Goal: Transaction & Acquisition: Purchase product/service

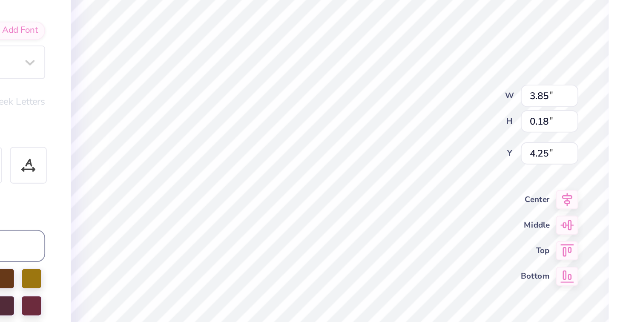
scroll to position [0, 0]
type textarea "MC '25"
type textarea "n"
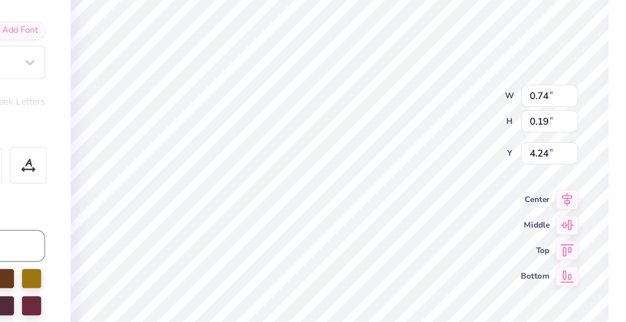
type textarea "NEW MEMBER RETREAT '25"
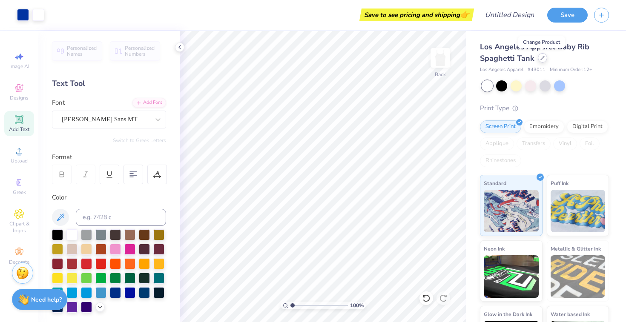
click at [541, 57] on icon at bounding box center [542, 58] width 4 height 4
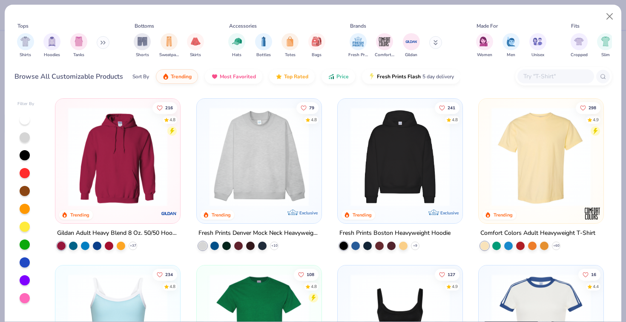
click at [205, 184] on img at bounding box center [151, 156] width 108 height 99
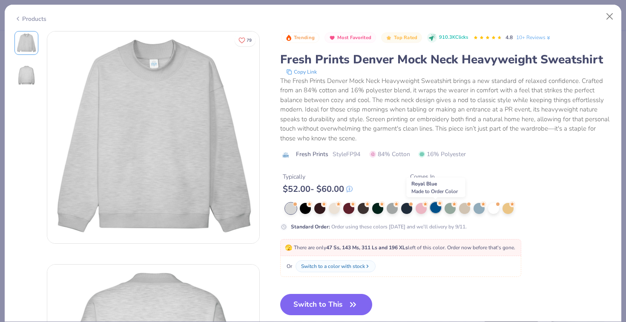
click at [433, 209] on div at bounding box center [435, 207] width 11 height 11
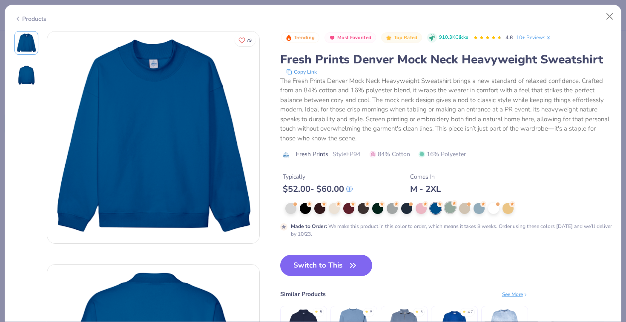
click at [448, 209] on div at bounding box center [449, 207] width 11 height 11
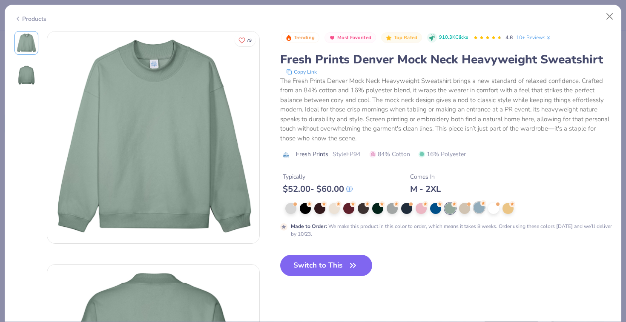
click at [476, 209] on div at bounding box center [478, 207] width 11 height 11
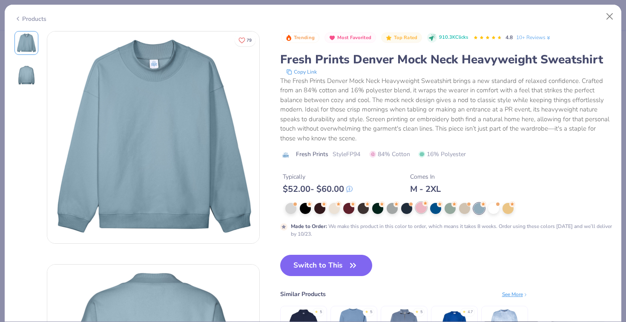
click at [418, 211] on div at bounding box center [420, 207] width 11 height 11
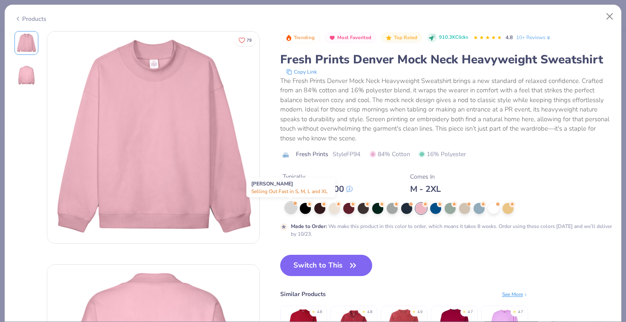
click at [294, 208] on div at bounding box center [290, 207] width 11 height 11
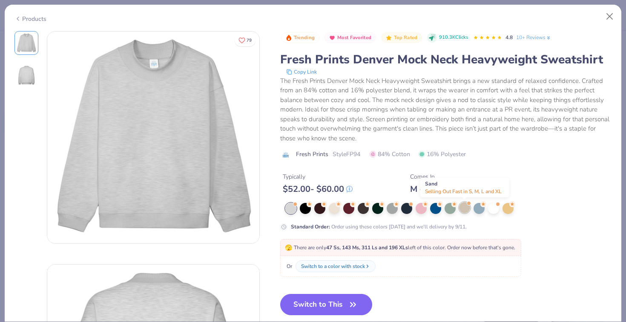
click at [463, 210] on div at bounding box center [464, 207] width 11 height 11
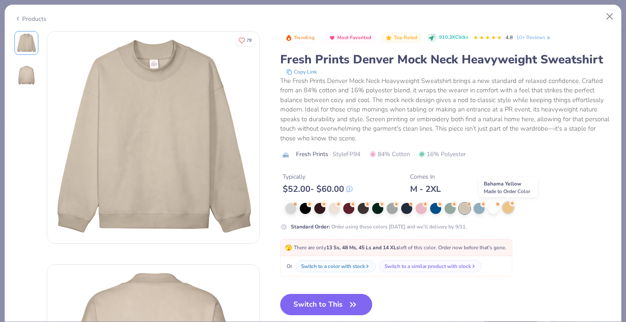
click at [509, 208] on div at bounding box center [507, 207] width 11 height 11
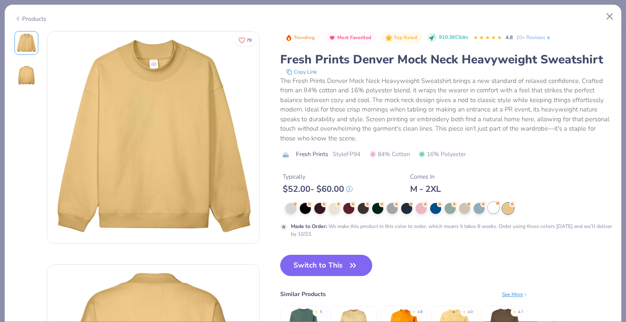
click at [494, 212] on div at bounding box center [493, 207] width 11 height 11
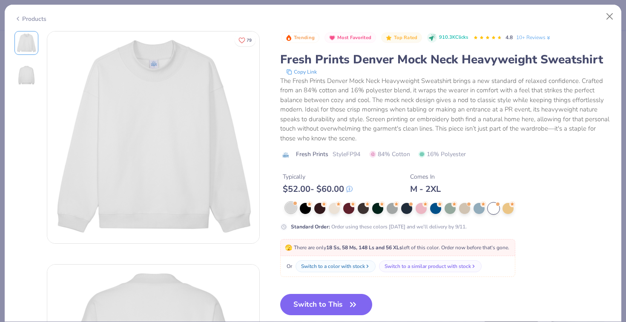
click at [295, 211] on div at bounding box center [290, 207] width 11 height 11
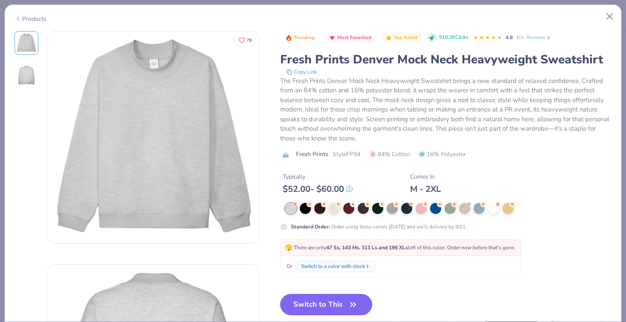
click at [327, 302] on button "Switch to This" at bounding box center [326, 304] width 92 height 21
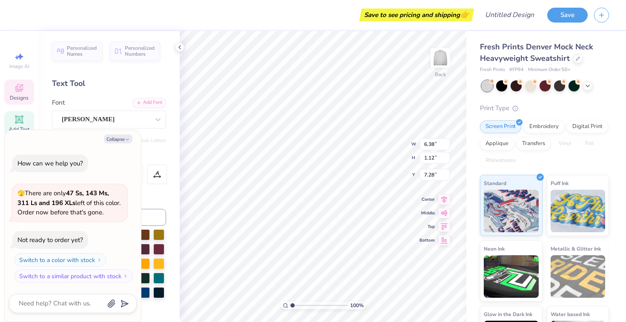
type textarea "x"
type input "2.71"
type textarea "x"
type input "1.08"
click at [120, 139] on button "Collapse" at bounding box center [118, 139] width 29 height 9
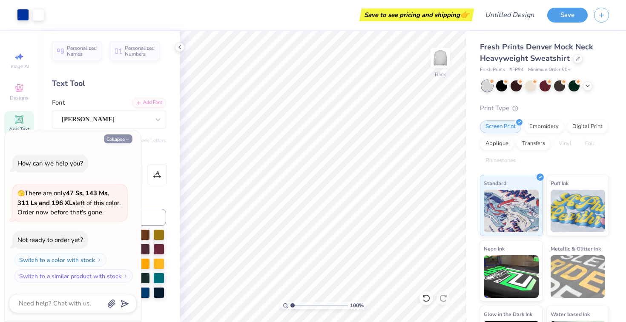
type textarea "x"
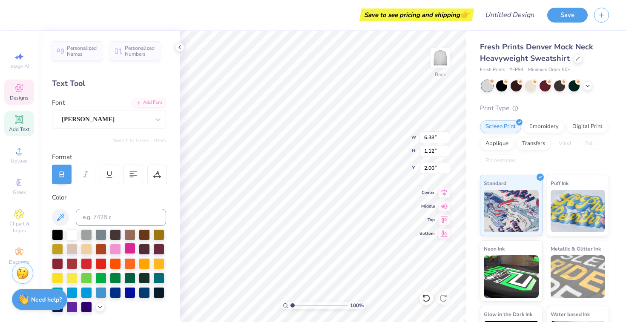
click at [129, 251] on div at bounding box center [129, 248] width 11 height 11
click at [87, 306] on div at bounding box center [86, 306] width 11 height 11
click at [73, 307] on div at bounding box center [71, 306] width 11 height 11
click at [157, 292] on div at bounding box center [158, 291] width 11 height 11
click at [112, 250] on div at bounding box center [115, 248] width 11 height 11
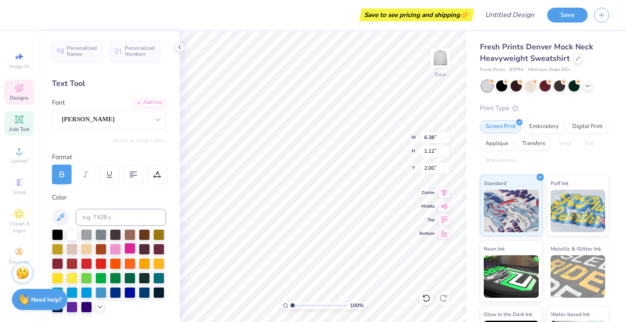
click at [127, 251] on div at bounding box center [129, 248] width 11 height 11
click at [115, 275] on div at bounding box center [115, 277] width 11 height 11
click at [115, 295] on div at bounding box center [115, 291] width 11 height 11
type input "2.14"
type input "2.22"
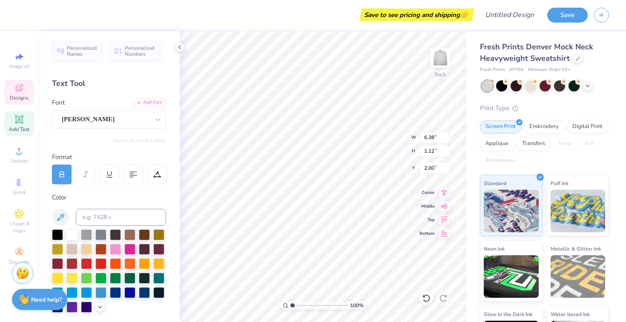
type input "1.08"
click at [128, 292] on div at bounding box center [129, 291] width 11 height 11
click at [117, 292] on div at bounding box center [115, 291] width 11 height 11
click at [129, 293] on div at bounding box center [129, 291] width 11 height 11
type input "6.38"
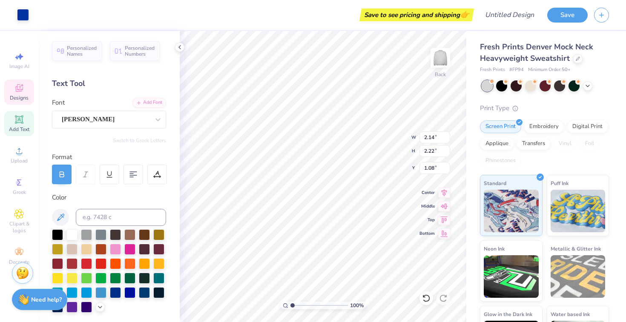
type input "1.12"
type input "2.00"
click at [127, 295] on div at bounding box center [129, 291] width 11 height 11
click at [129, 292] on div at bounding box center [129, 291] width 11 height 11
click at [129, 293] on div at bounding box center [129, 291] width 11 height 11
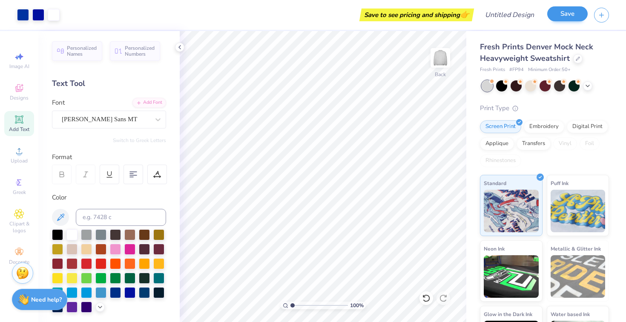
click at [567, 22] on div "Save" at bounding box center [567, 15] width 40 height 15
click at [512, 17] on input "Design Title" at bounding box center [520, 14] width 42 height 17
type input "J"
type input "KD NMR '25"
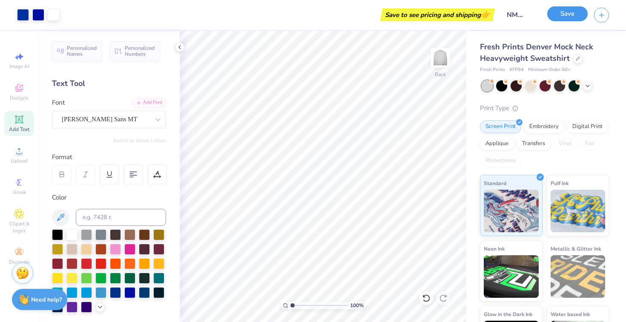
click at [564, 13] on button "Save" at bounding box center [567, 13] width 40 height 15
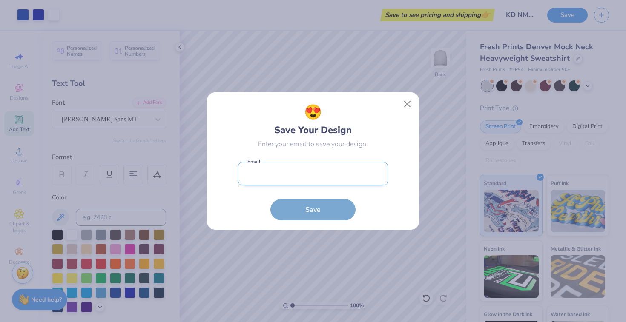
click at [284, 172] on input "email" at bounding box center [313, 173] width 150 height 23
type input "[EMAIL_ADDRESS][DOMAIN_NAME]"
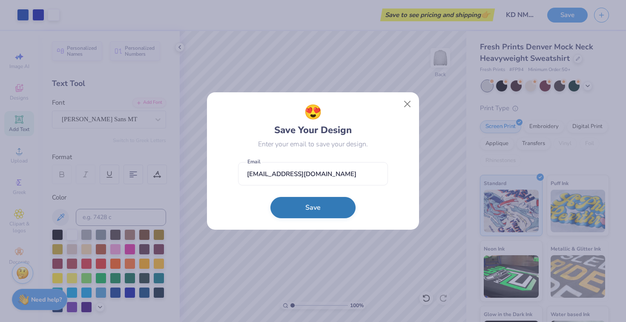
click at [303, 201] on button "Save" at bounding box center [312, 207] width 85 height 21
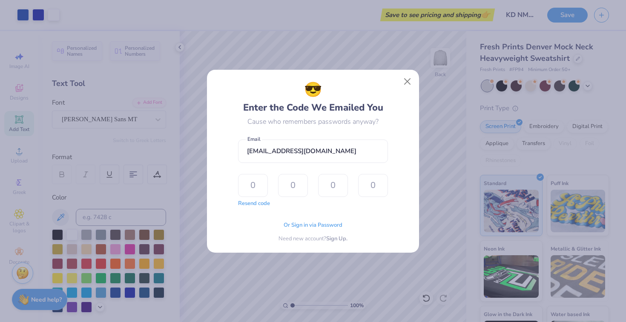
type input "5"
type input "6"
type input "8"
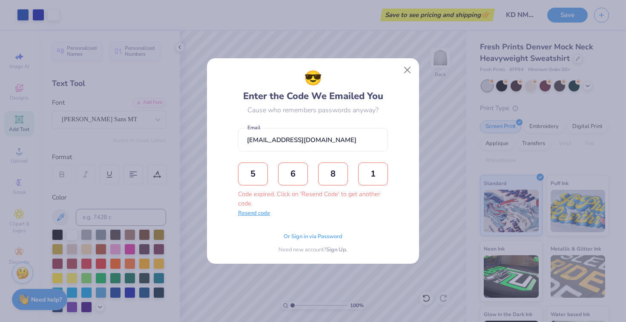
type input "1"
click at [257, 215] on button "Resend code" at bounding box center [254, 213] width 32 height 9
click at [251, 181] on input "text" at bounding box center [253, 174] width 30 height 23
type input "5"
type input "9"
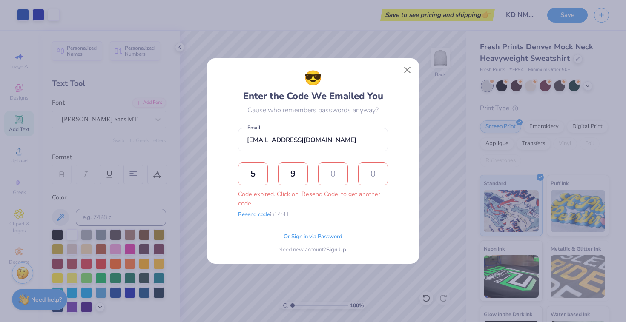
type input "3"
type input "1"
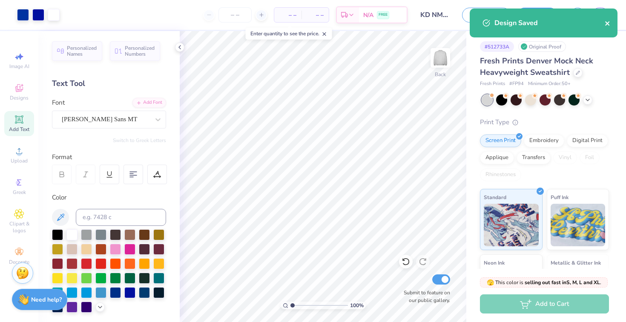
click at [605, 27] on button "close" at bounding box center [607, 23] width 6 height 10
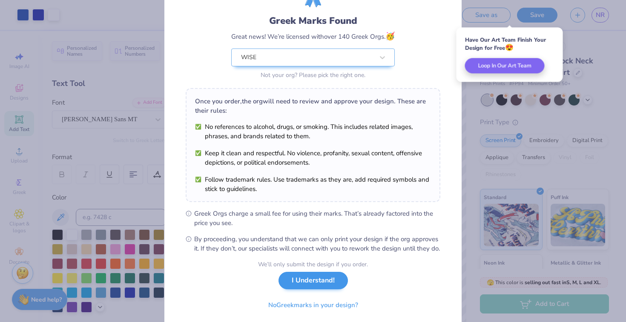
scroll to position [76, 0]
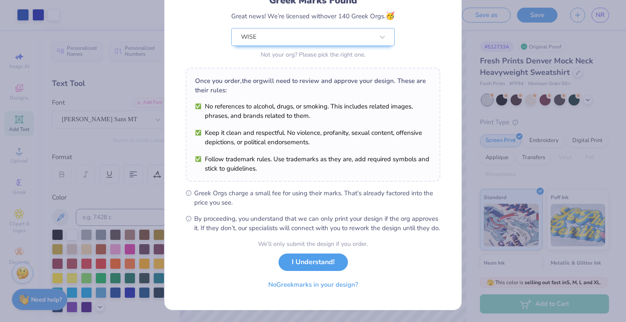
click at [164, 231] on div "Greek Marks Found Great news! We’re licensed with over 140 Greek Orgs. 🥳 WISE N…" at bounding box center [312, 127] width 297 height 366
click at [292, 286] on button "No Greek marks in your design?" at bounding box center [313, 282] width 104 height 17
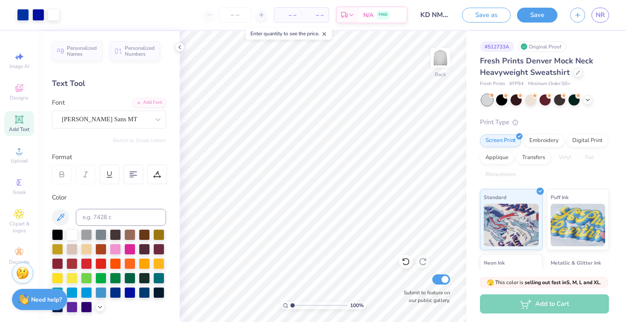
click at [291, 16] on span "– –" at bounding box center [287, 15] width 17 height 9
click at [226, 16] on input "number" at bounding box center [234, 14] width 33 height 15
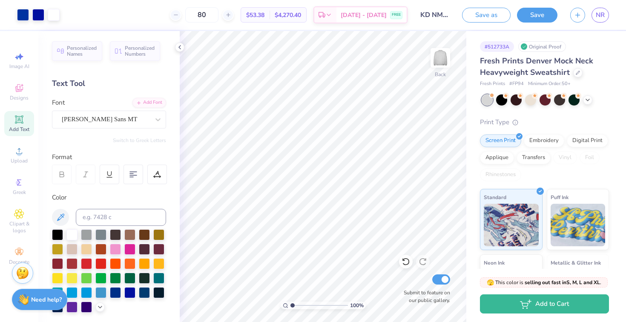
click at [264, 14] on span "$53.38" at bounding box center [255, 15] width 18 height 9
click at [298, 14] on span "$4,270.40" at bounding box center [288, 15] width 26 height 9
click at [218, 15] on input "80" at bounding box center [201, 14] width 33 height 15
type input "8"
type input "7"
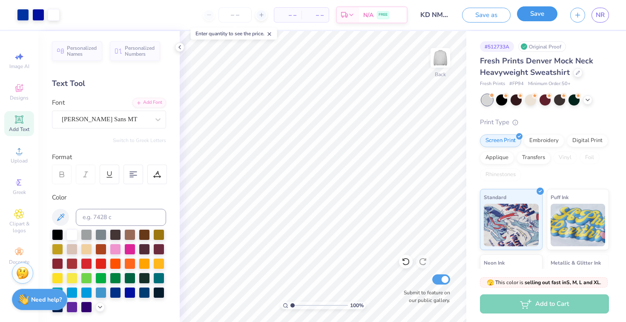
click at [526, 16] on button "Save" at bounding box center [537, 13] width 40 height 15
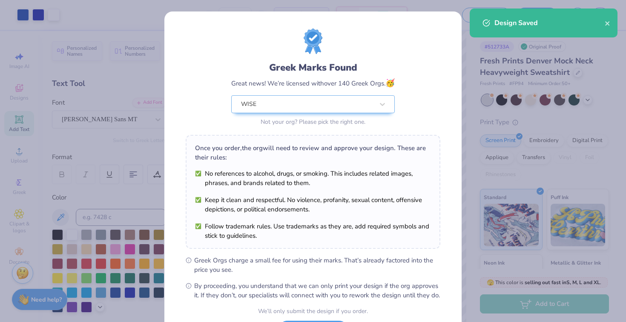
scroll to position [76, 0]
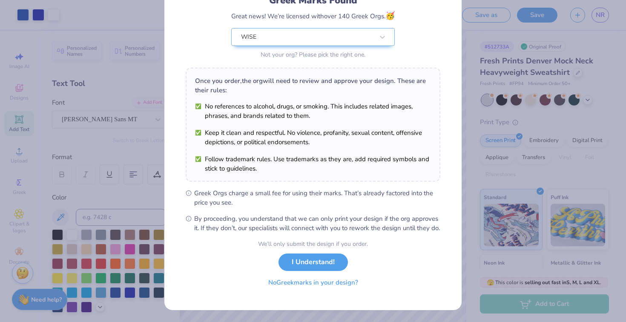
click at [324, 280] on button "No Greek marks in your design?" at bounding box center [313, 282] width 104 height 17
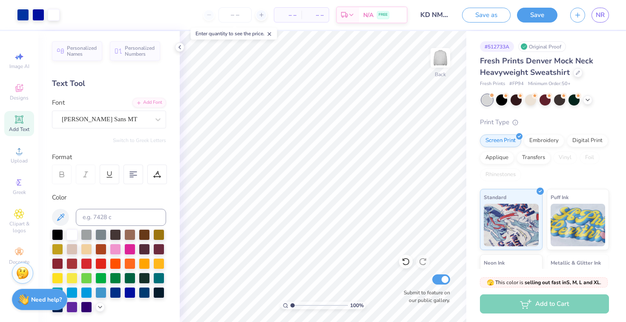
scroll to position [0, 0]
click at [269, 32] on icon at bounding box center [269, 34] width 6 height 6
click at [580, 75] on div at bounding box center [577, 72] width 9 height 9
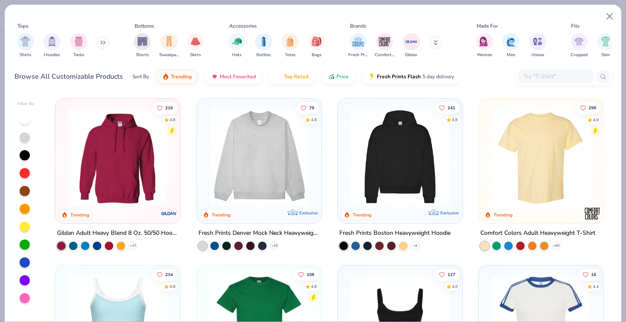
scroll to position [6, 0]
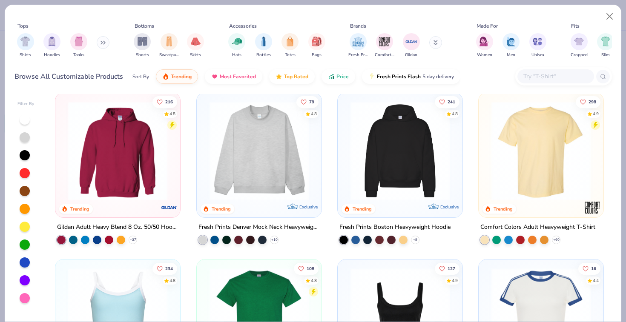
click at [411, 142] on img at bounding box center [400, 150] width 108 height 99
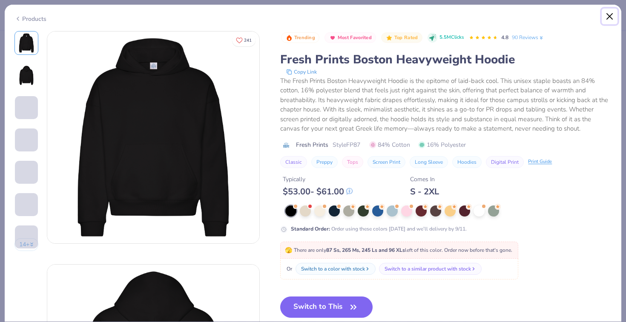
click at [609, 14] on button "Close" at bounding box center [610, 17] width 16 height 16
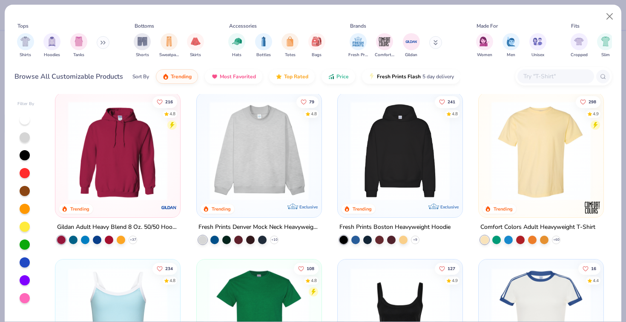
click at [140, 166] on img at bounding box center [118, 150] width 108 height 99
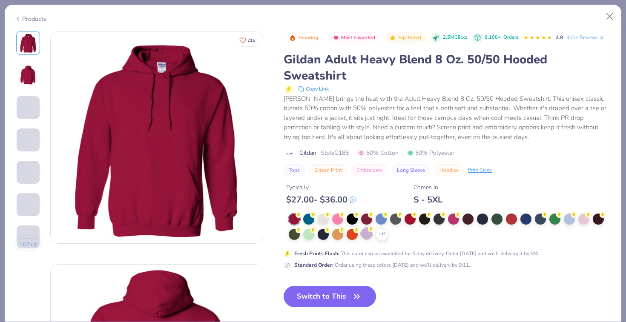
click at [364, 232] on div at bounding box center [366, 233] width 11 height 11
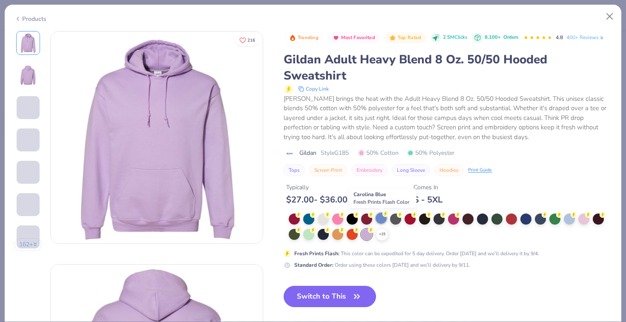
click at [380, 219] on div at bounding box center [380, 218] width 11 height 11
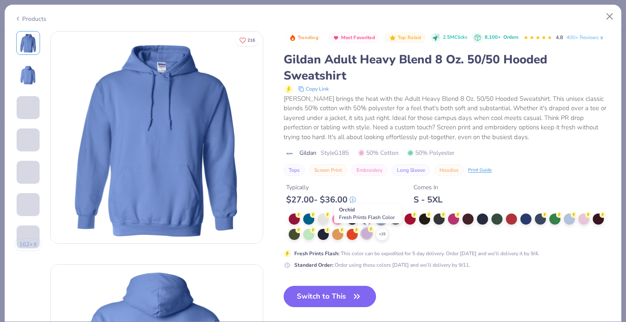
click at [364, 234] on div at bounding box center [366, 233] width 11 height 11
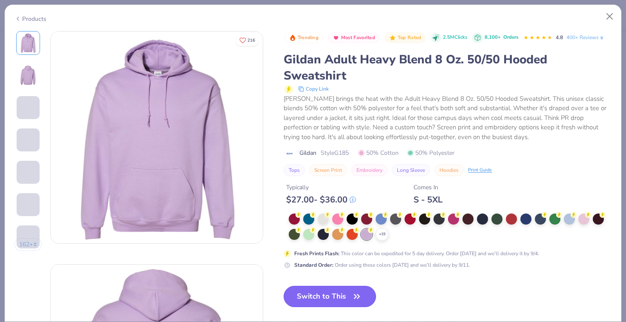
click at [332, 301] on button "Switch to This" at bounding box center [330, 296] width 92 height 21
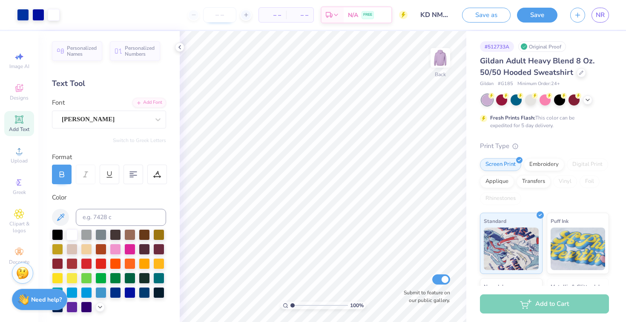
click at [226, 18] on input "number" at bounding box center [219, 14] width 33 height 15
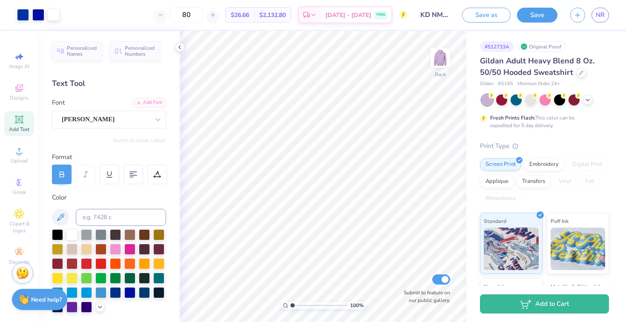
type input "80"
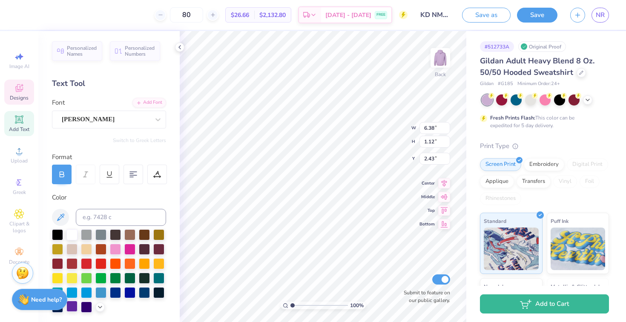
click at [74, 308] on div at bounding box center [71, 306] width 11 height 11
click at [84, 308] on div at bounding box center [86, 306] width 11 height 11
drag, startPoint x: 73, startPoint y: 309, endPoint x: 102, endPoint y: 294, distance: 32.9
click at [73, 308] on div at bounding box center [71, 307] width 11 height 11
type input "2.14"
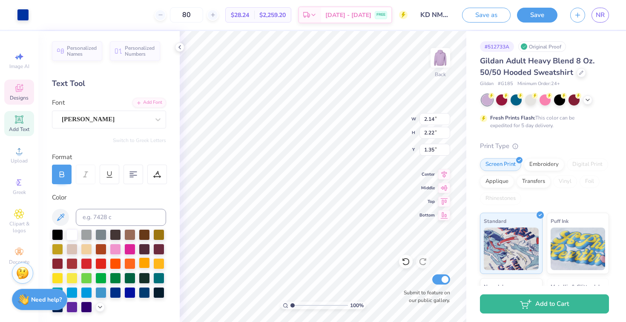
type input "2.22"
type input "1.35"
click at [70, 309] on div at bounding box center [71, 306] width 11 height 11
click at [74, 307] on div at bounding box center [71, 306] width 11 height 11
click at [73, 310] on div at bounding box center [71, 306] width 11 height 11
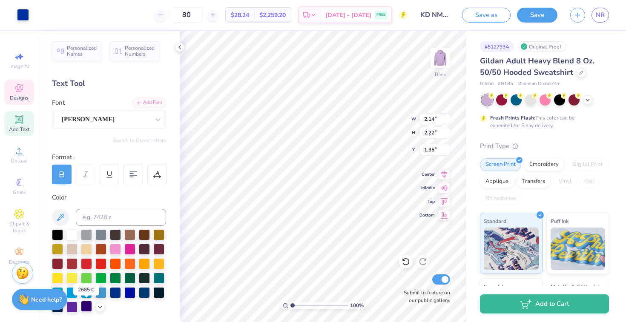
click at [85, 304] on div at bounding box center [86, 306] width 11 height 11
click at [70, 308] on div at bounding box center [71, 306] width 11 height 11
click at [377, 133] on div "100 % Back W 2.14 2.14 " H 2.22 2.22 " Y 1.35 1.35 " Center Middle Top Bottom S…" at bounding box center [323, 176] width 286 height 291
click at [100, 302] on div at bounding box center [99, 306] width 9 height 9
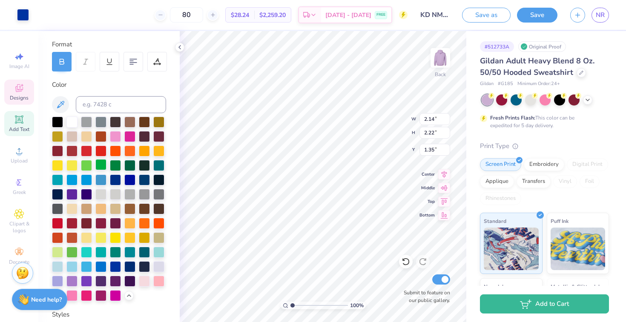
scroll to position [150, 0]
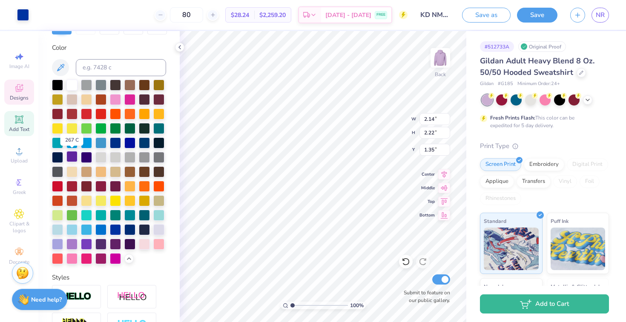
click at [73, 158] on div at bounding box center [71, 156] width 11 height 11
click at [88, 144] on div at bounding box center [86, 142] width 11 height 11
click at [71, 157] on div at bounding box center [71, 156] width 11 height 11
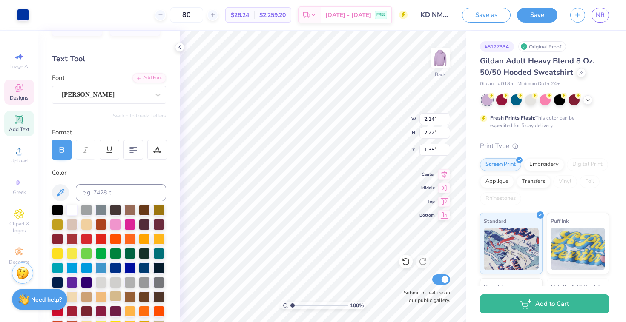
scroll to position [0, 0]
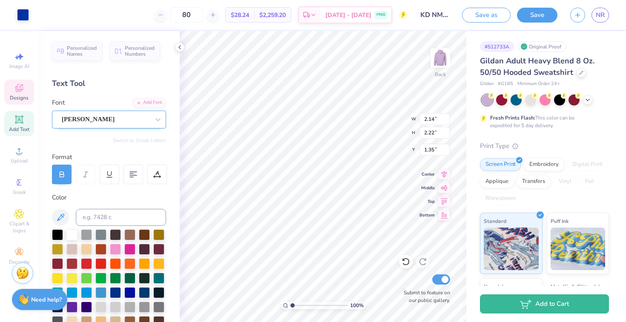
type input "3.12"
type input "0.19"
type input "3.64"
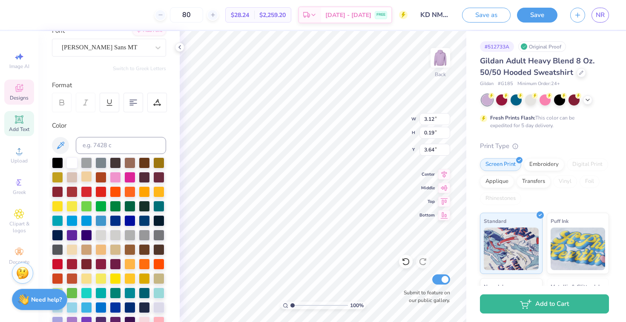
scroll to position [102, 0]
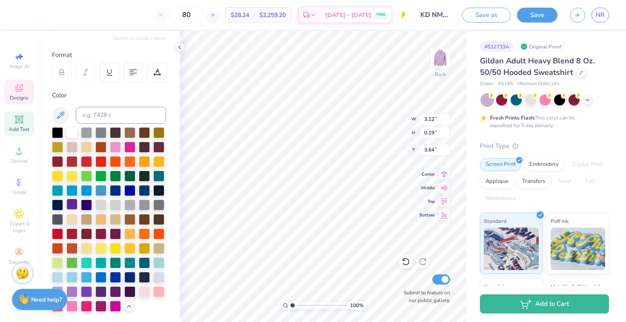
click at [73, 203] on div at bounding box center [71, 204] width 11 height 11
click at [63, 116] on icon at bounding box center [60, 115] width 10 height 10
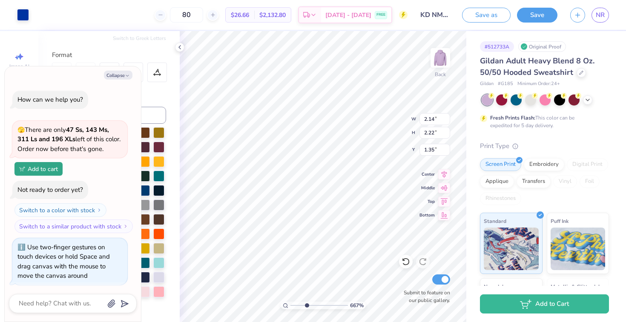
type input "6.67"
type textarea "x"
type input "7.34"
type textarea "x"
type input "7.66"
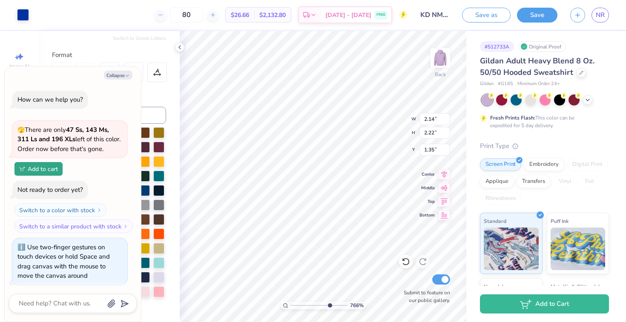
type textarea "x"
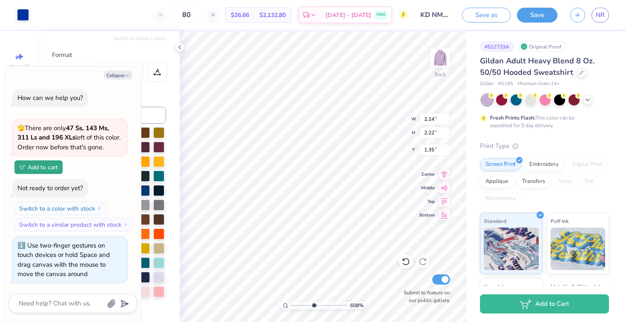
drag, startPoint x: 292, startPoint y: 306, endPoint x: 313, endPoint y: 299, distance: 22.5
type input "4.73"
click at [313, 302] on input "range" at bounding box center [318, 306] width 57 height 8
click at [255, 322] on html "Art colors 80 $26.66 Per Item $2,132.80 Total Est. Delivery [DATE] - [DATE] FRE…" at bounding box center [313, 161] width 626 height 322
click at [120, 72] on button "Collapse" at bounding box center [118, 75] width 29 height 9
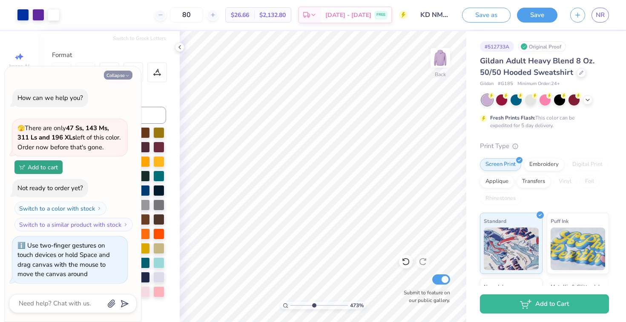
type textarea "x"
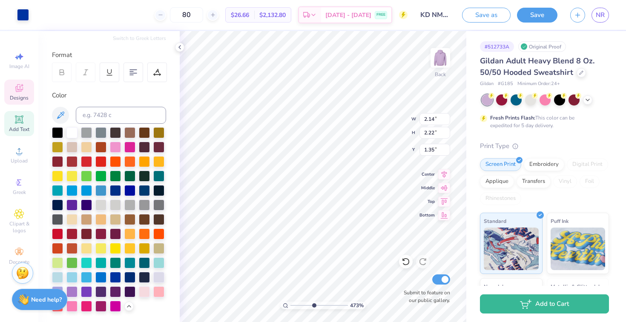
type input "1.31"
type input "0.76"
type input "2.46"
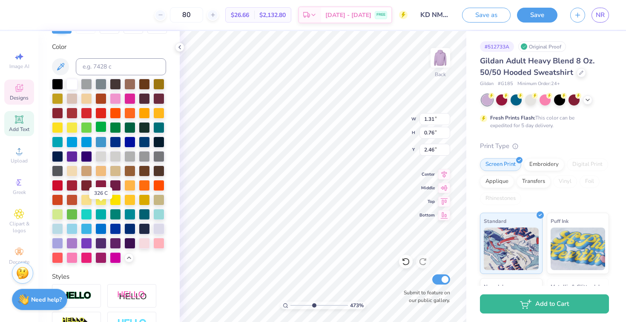
scroll to position [149, 0]
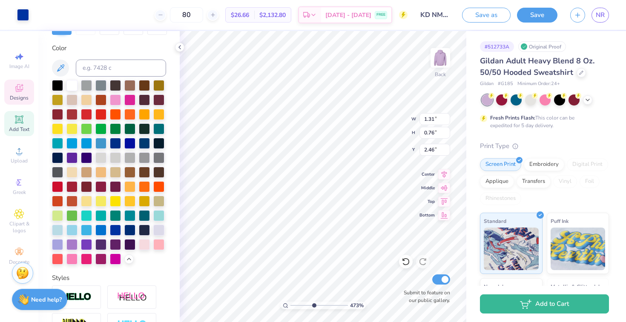
type input "2.14"
type input "2.22"
type input "1.35"
click at [117, 124] on div at bounding box center [115, 128] width 11 height 11
click at [72, 85] on div at bounding box center [71, 84] width 11 height 11
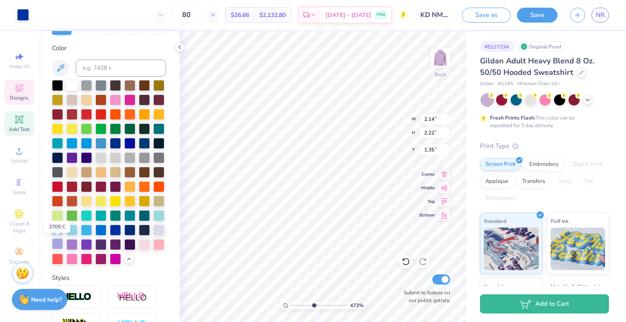
click at [59, 244] on div at bounding box center [57, 243] width 11 height 11
click at [74, 243] on div at bounding box center [71, 243] width 11 height 11
click at [84, 243] on div at bounding box center [86, 243] width 11 height 11
click at [105, 241] on div at bounding box center [100, 243] width 11 height 11
click at [72, 157] on div at bounding box center [71, 157] width 11 height 11
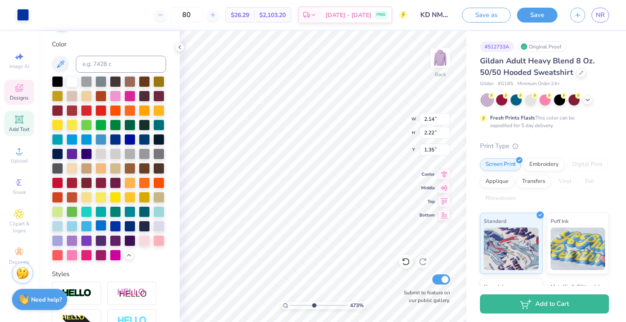
scroll to position [0, 0]
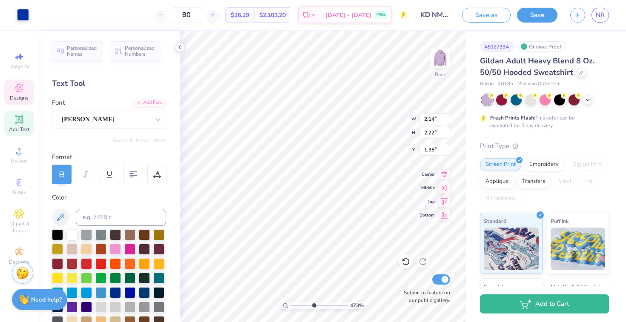
click at [19, 88] on icon at bounding box center [19, 88] width 10 height 10
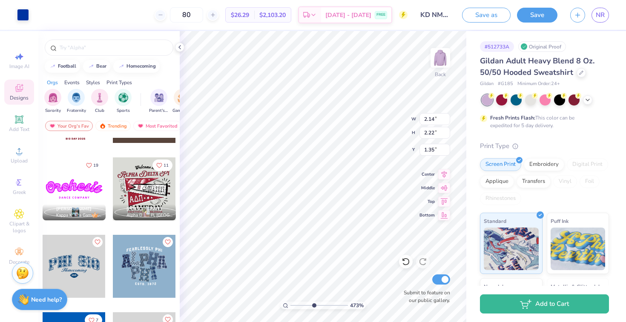
scroll to position [364, 0]
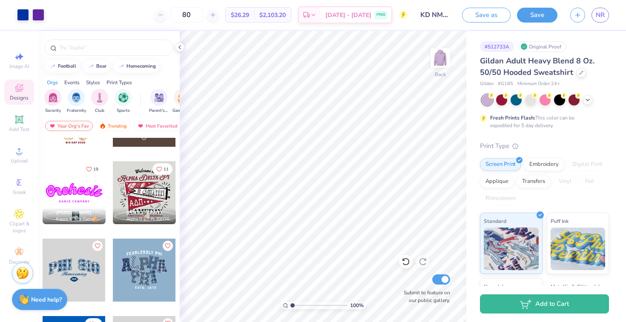
drag, startPoint x: 314, startPoint y: 304, endPoint x: 283, endPoint y: 304, distance: 31.1
type input "1"
click at [290, 304] on input "range" at bounding box center [318, 306] width 57 height 8
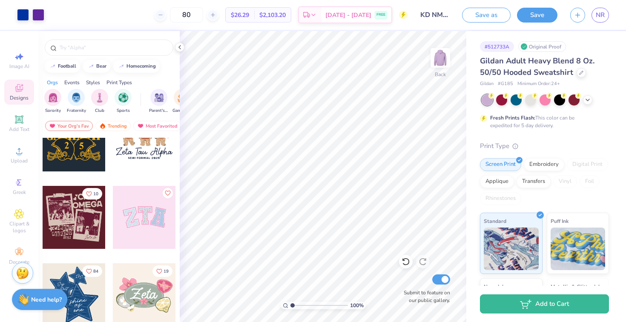
scroll to position [87, 0]
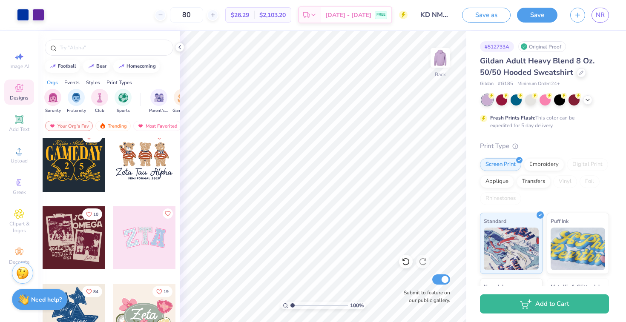
click at [140, 242] on div at bounding box center [144, 237] width 63 height 63
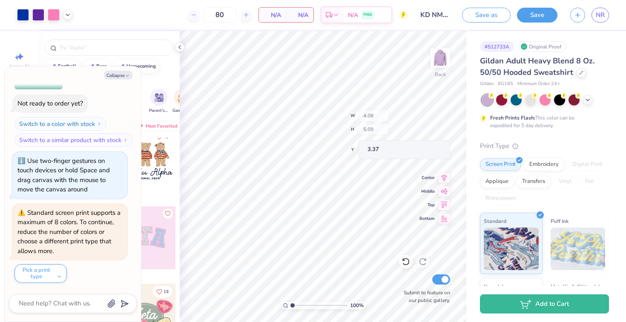
scroll to position [171, 0]
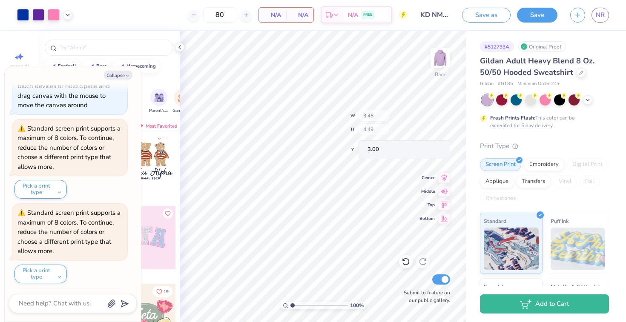
type textarea "x"
type input "11.05"
type input "5.45"
type input "3.08"
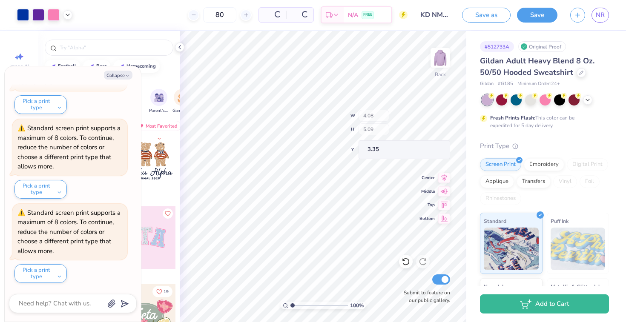
type textarea "x"
type input "3.35"
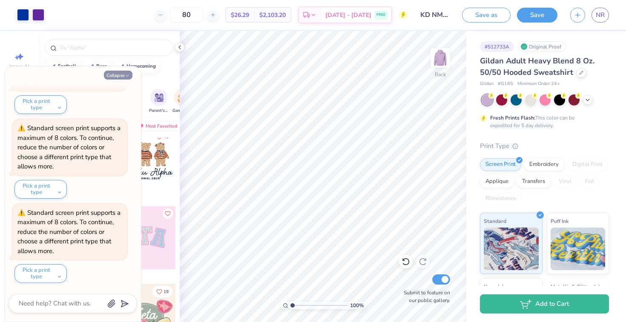
click at [109, 74] on button "Collapse" at bounding box center [118, 75] width 29 height 9
type textarea "x"
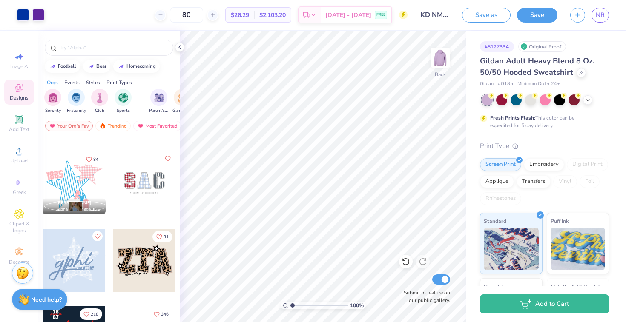
scroll to position [607, 0]
click at [85, 177] on div at bounding box center [74, 182] width 63 height 63
type input "3.29"
type input "1.89"
type input "5.63"
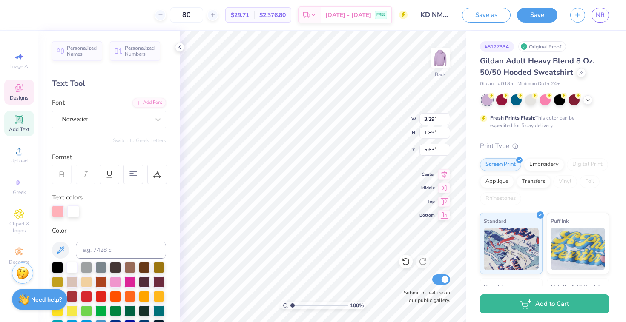
type textarea "1897"
type textarea "K"
type textarea "D"
type input "10.43"
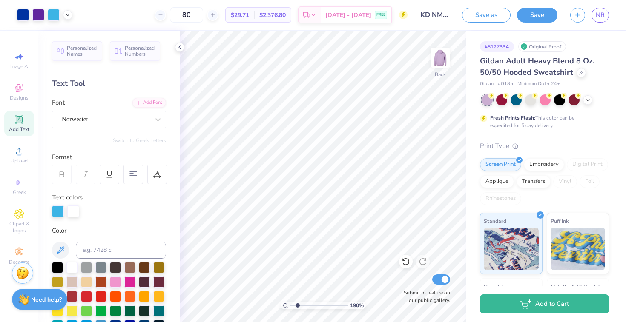
drag, startPoint x: 292, startPoint y: 306, endPoint x: 297, endPoint y: 306, distance: 4.7
type input "1.9"
click at [297, 306] on input "range" at bounding box center [318, 306] width 57 height 8
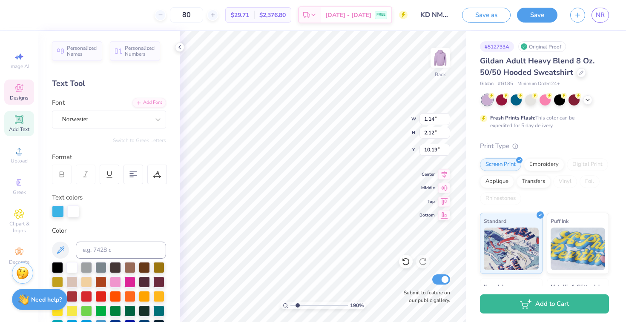
type input "10.19"
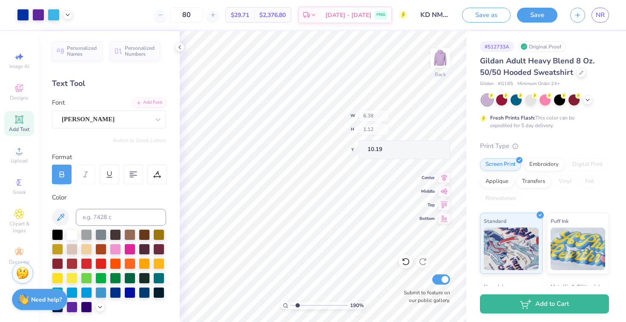
type input "6.38"
type input "1.12"
type input "2.44"
type input "9.28"
type input "9.24"
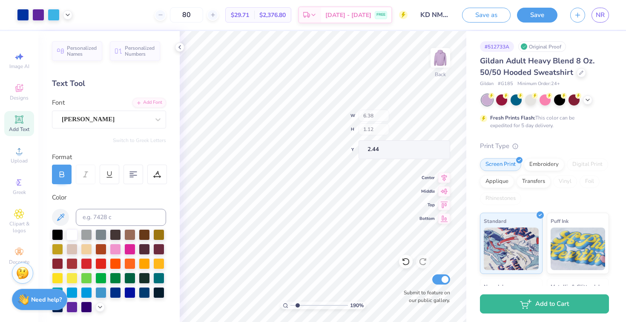
type input "3.78"
type input "2.14"
type input "2.22"
type input "1.35"
drag, startPoint x: 297, startPoint y: 305, endPoint x: 281, endPoint y: 306, distance: 16.2
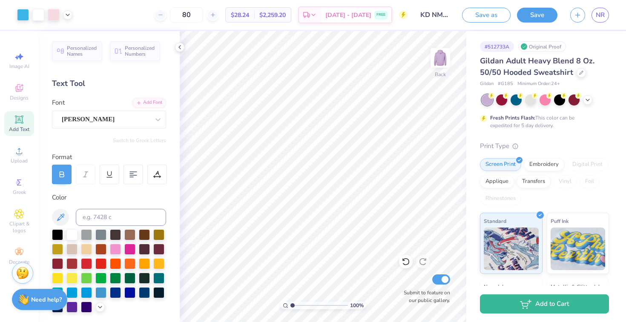
type input "1"
click at [290, 306] on input "range" at bounding box center [318, 306] width 57 height 8
type input "1.80"
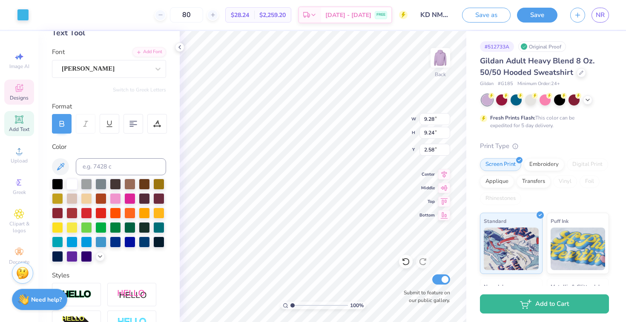
scroll to position [52, 0]
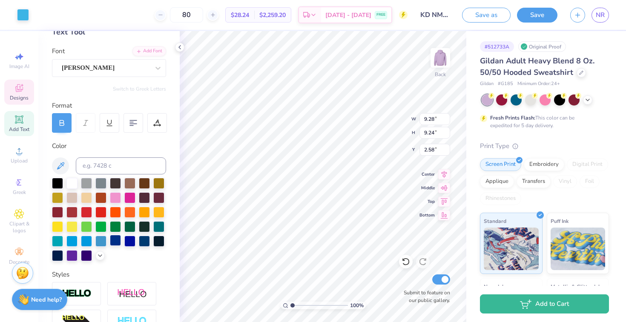
click at [114, 238] on div at bounding box center [115, 240] width 11 height 11
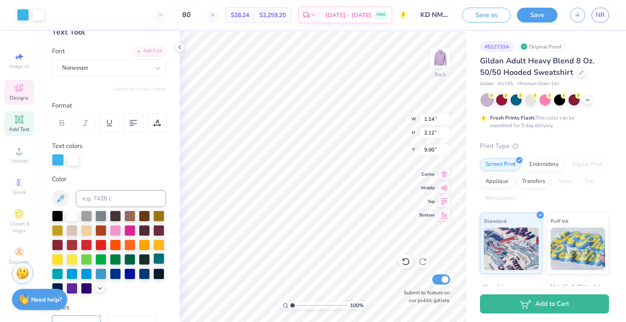
type input "1.14"
type input "2.12"
type input "9.00"
click at [72, 287] on div at bounding box center [71, 287] width 11 height 11
click at [72, 160] on div at bounding box center [73, 159] width 12 height 12
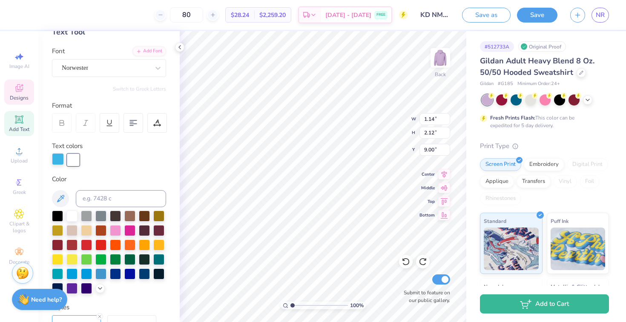
click at [55, 160] on div at bounding box center [58, 159] width 12 height 12
click at [73, 289] on div at bounding box center [71, 287] width 11 height 11
type input "1.25"
type input "7.94"
click at [70, 214] on div at bounding box center [71, 215] width 11 height 11
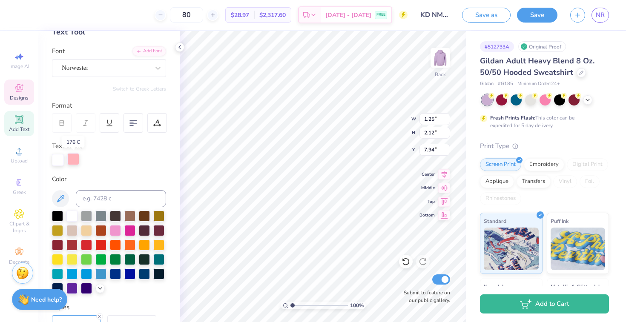
click at [72, 159] on div at bounding box center [73, 159] width 12 height 12
click at [72, 289] on div at bounding box center [71, 287] width 11 height 11
type input "3.16"
type input "1.89"
type input "4.43"
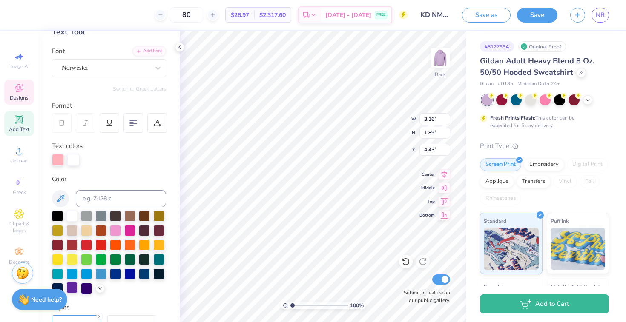
click at [72, 286] on div at bounding box center [71, 287] width 11 height 11
click at [57, 158] on div at bounding box center [58, 159] width 12 height 12
click at [72, 286] on div at bounding box center [71, 287] width 11 height 11
type input "5.38"
type input "5.26"
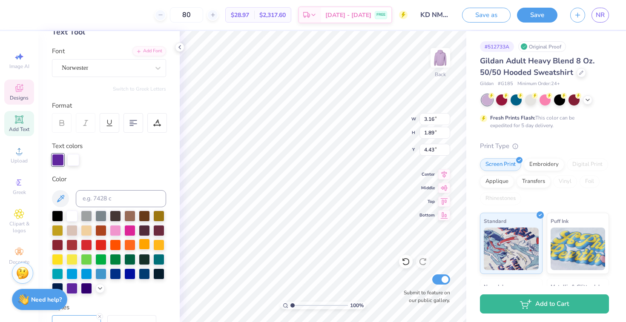
type input "1.92"
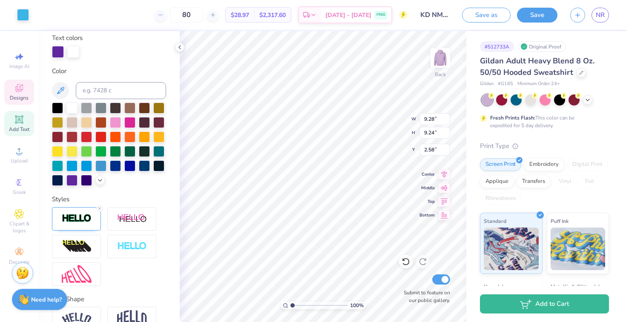
scroll to position [182, 0]
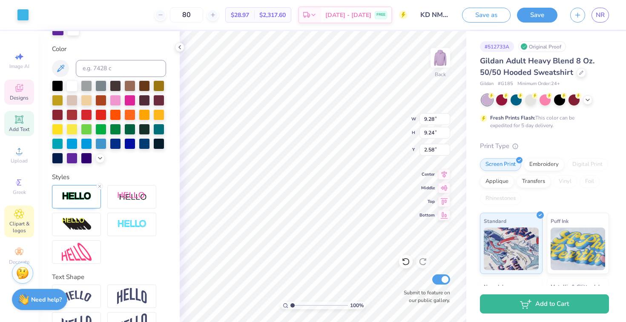
click at [18, 218] on icon at bounding box center [19, 214] width 10 height 10
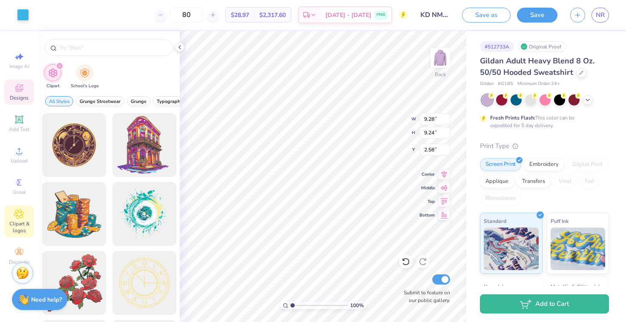
click at [14, 97] on span "Designs" at bounding box center [19, 98] width 19 height 7
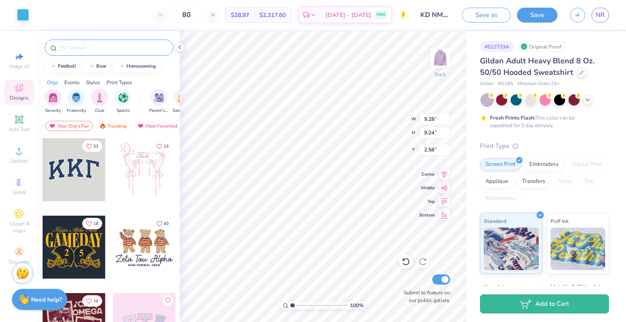
click at [80, 54] on div at bounding box center [109, 48] width 129 height 16
click at [78, 45] on input "text" at bounding box center [113, 47] width 109 height 9
type input "KAPPA DELTA"
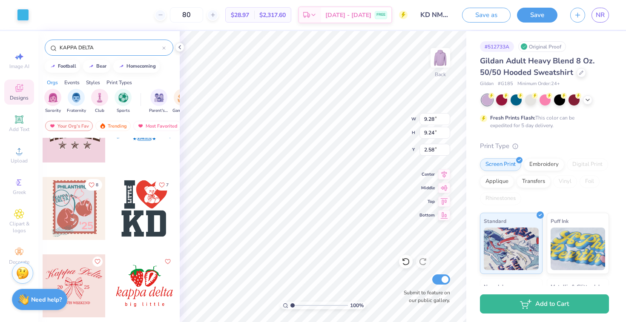
scroll to position [523, 0]
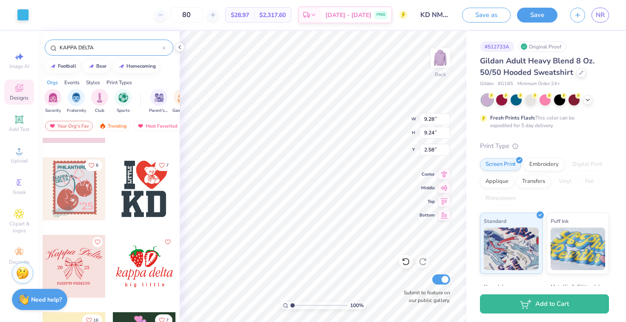
click at [64, 201] on div at bounding box center [74, 189] width 63 height 63
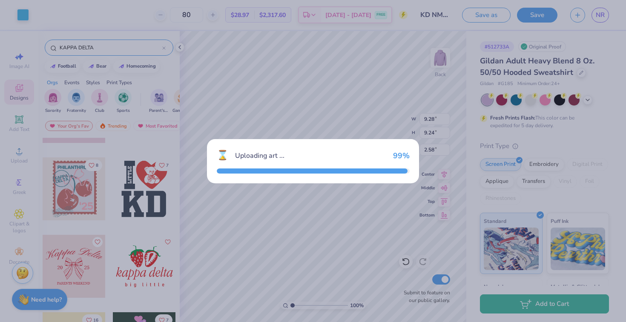
type input "6.37"
type input "7.98"
type input "3.00"
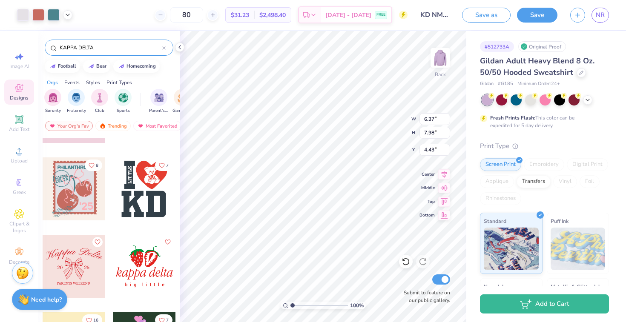
type input "4.43"
type input "3.16"
type input "1.89"
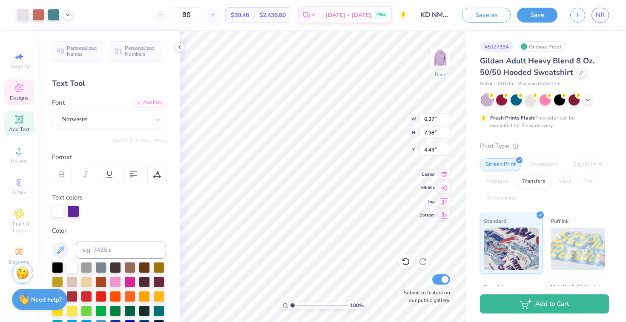
type input "3.00"
type input "5.54"
type input "5.43"
type input "1.80"
type input "1.61"
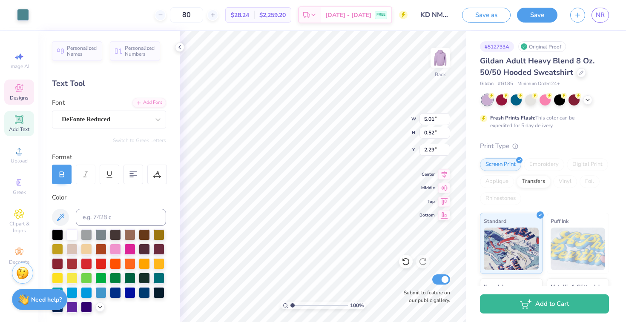
type input "5.01"
type input "0.52"
type input "2.29"
type textarea "M"
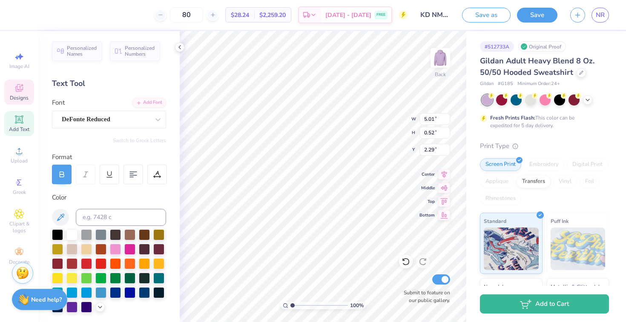
type textarea "M"
type textarea "N"
type textarea "K"
type textarea "KAPPA DELTA"
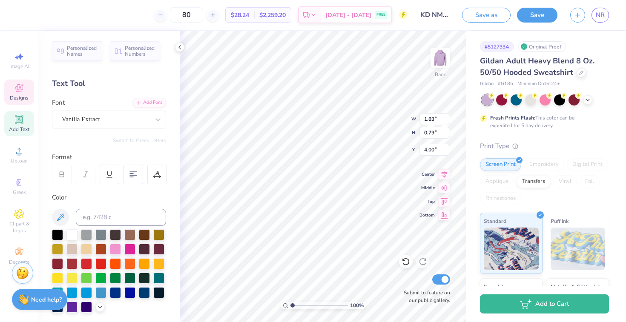
type input "1.83"
type input "0.79"
type input "4.00"
type input "1.91"
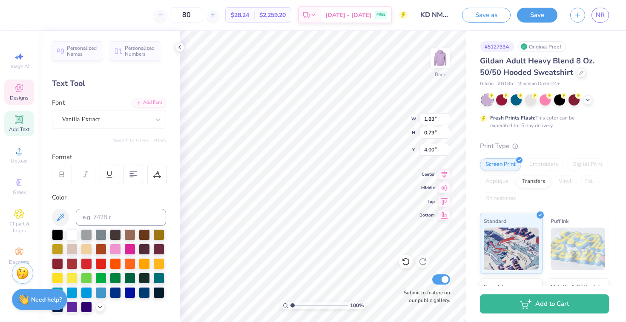
type input "0.78"
type input "3.54"
type textarea "SINCE"
type input "1.83"
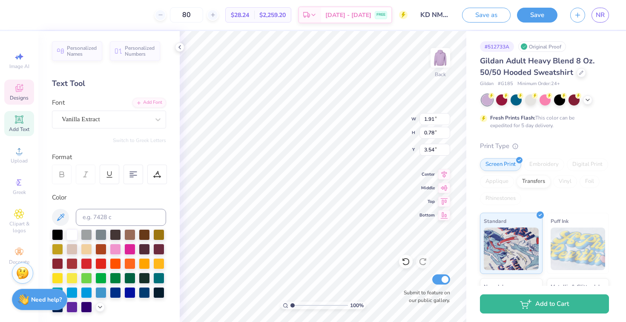
type input "0.79"
type input "4.00"
type textarea "1897"
type input "1.97"
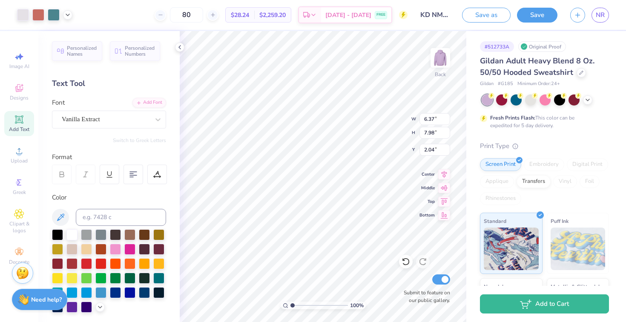
type input "2.04"
type input "4.21"
type input "5.27"
type input "3.00"
click at [579, 70] on div at bounding box center [580, 71] width 9 height 9
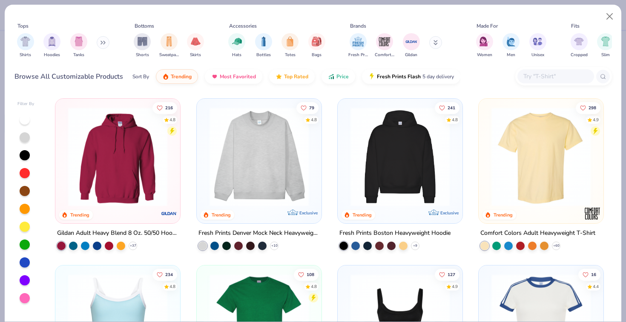
click at [100, 41] on button at bounding box center [103, 42] width 13 height 13
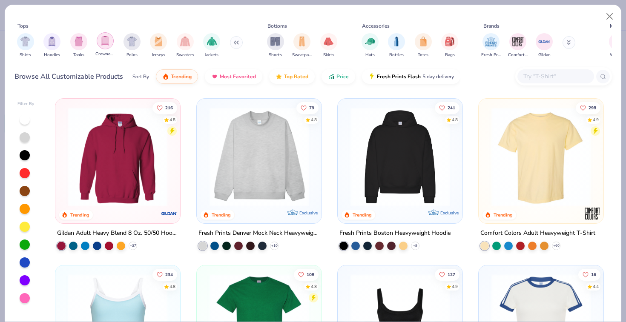
click at [107, 42] on img "filter for Crewnecks" at bounding box center [104, 41] width 9 height 10
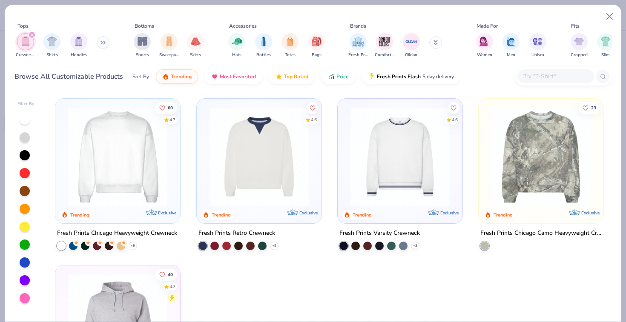
click at [103, 40] on icon at bounding box center [102, 42] width 5 height 4
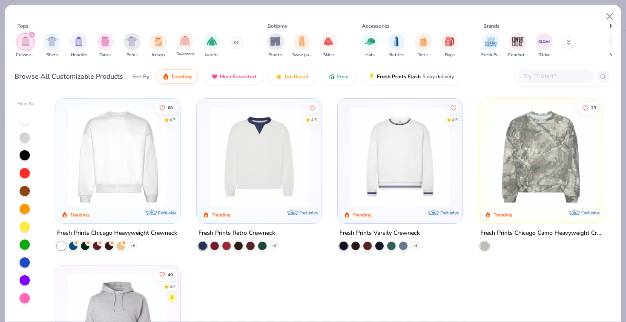
click at [192, 46] on div "Sweaters" at bounding box center [185, 44] width 18 height 25
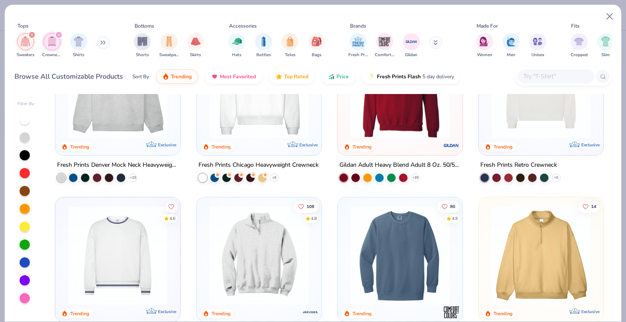
scroll to position [71, 0]
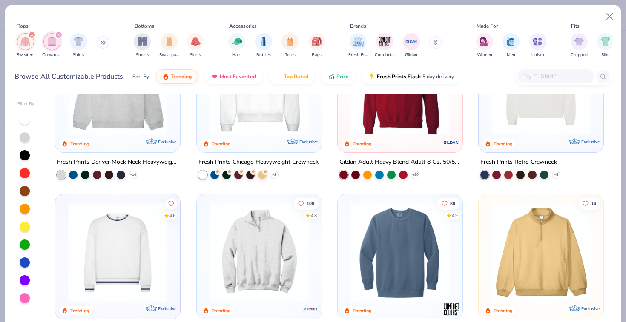
click at [375, 130] on img at bounding box center [400, 85] width 108 height 99
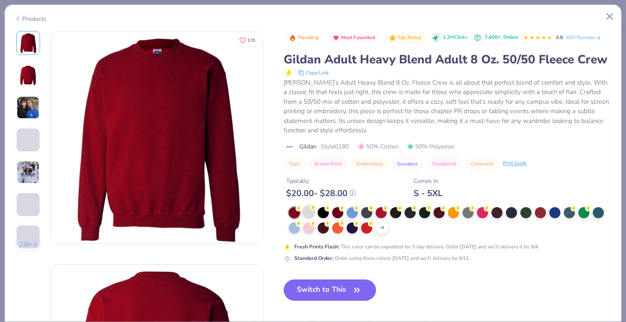
click at [309, 214] on div at bounding box center [308, 211] width 11 height 11
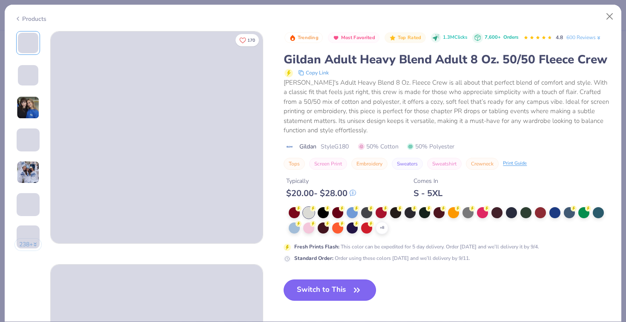
click at [322, 289] on button "Switch to This" at bounding box center [330, 290] width 92 height 21
click at [320, 289] on button "Switch to This" at bounding box center [330, 290] width 92 height 21
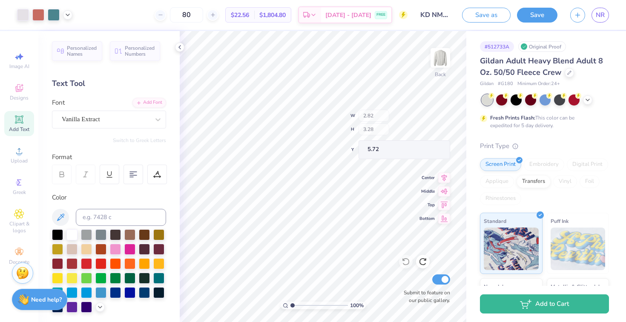
type input "5.72"
type input "3.00"
click at [437, 60] on img at bounding box center [440, 58] width 34 height 34
type input "4.49"
click at [406, 255] on div "100 % Front W 4.22 4.22 " H 5.28 5.28 " Y 4.49 4.49 " Center Middle Top Bottom …" at bounding box center [323, 176] width 286 height 291
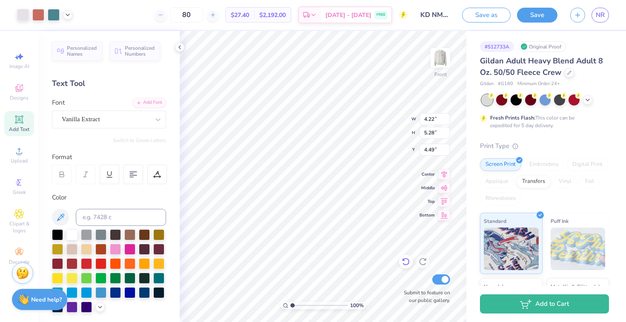
type input "11.84"
type input "14.83"
type input "5.83"
click at [444, 60] on img at bounding box center [440, 58] width 34 height 34
click at [438, 59] on img at bounding box center [440, 58] width 34 height 34
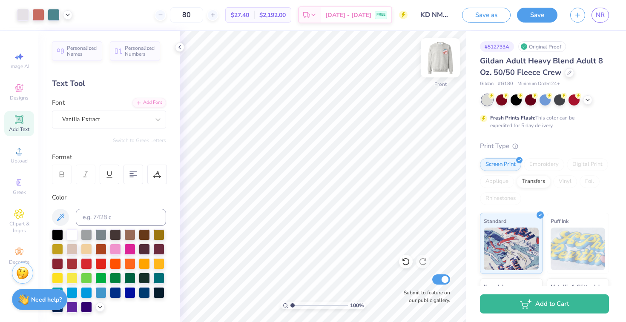
click at [437, 66] on img at bounding box center [440, 58] width 34 height 34
click at [216, 17] on icon at bounding box center [213, 15] width 6 height 6
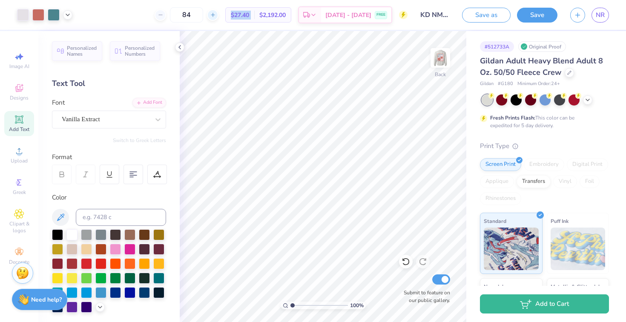
click at [216, 17] on icon at bounding box center [213, 15] width 6 height 6
click at [163, 15] on icon at bounding box center [161, 15] width 6 height 6
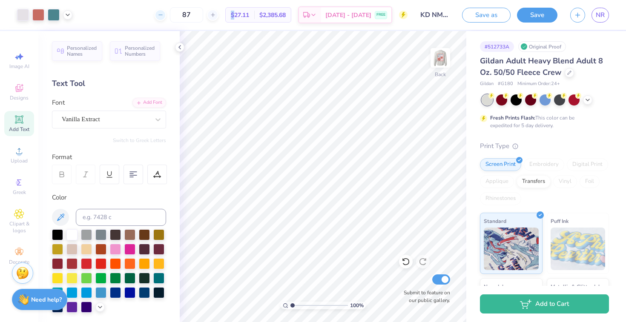
click at [163, 15] on icon at bounding box center [161, 15] width 6 height 6
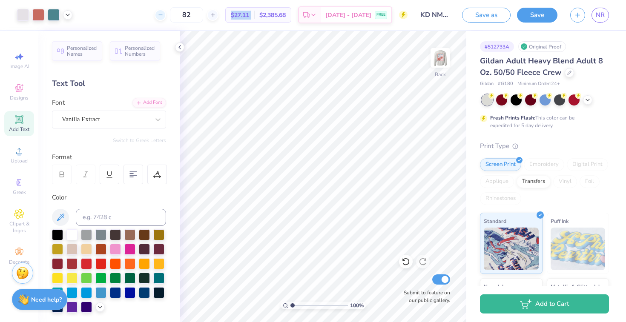
click at [163, 15] on icon at bounding box center [161, 15] width 6 height 6
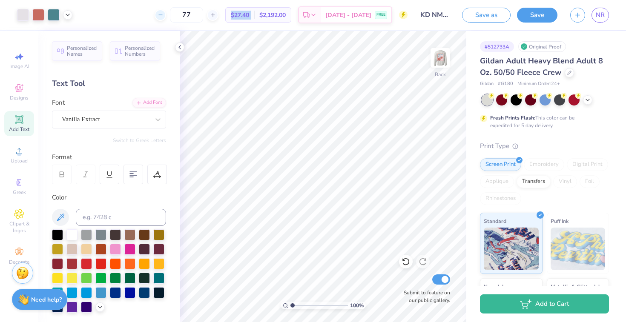
click at [163, 15] on icon at bounding box center [161, 15] width 6 height 6
click at [441, 63] on img at bounding box center [440, 58] width 34 height 34
click at [484, 17] on button "Save as" at bounding box center [486, 13] width 49 height 15
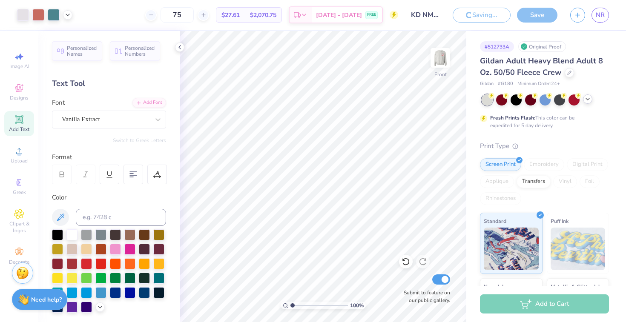
click at [587, 102] on icon at bounding box center [587, 99] width 7 height 7
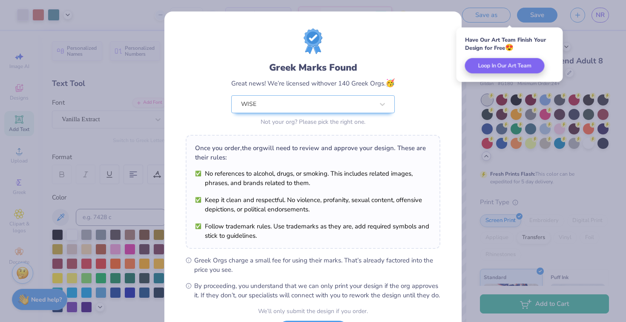
scroll to position [76, 0]
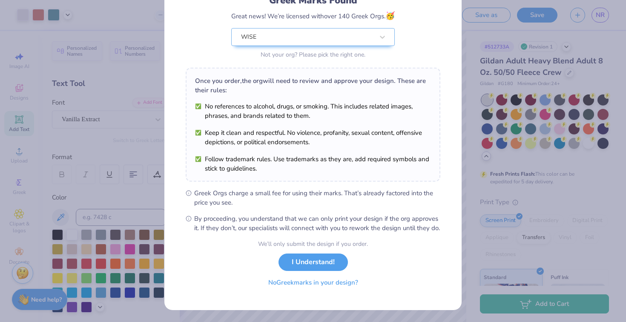
click at [302, 286] on button "No Greek marks in your design?" at bounding box center [313, 282] width 104 height 17
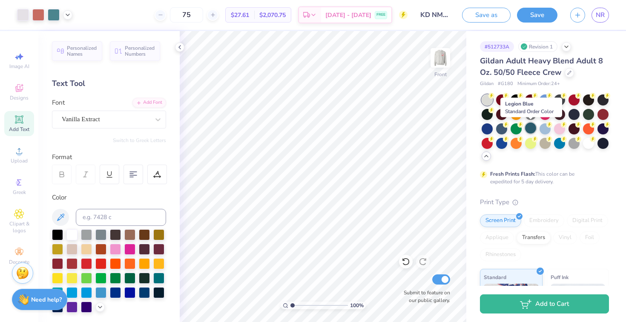
click at [534, 130] on div at bounding box center [530, 128] width 11 height 11
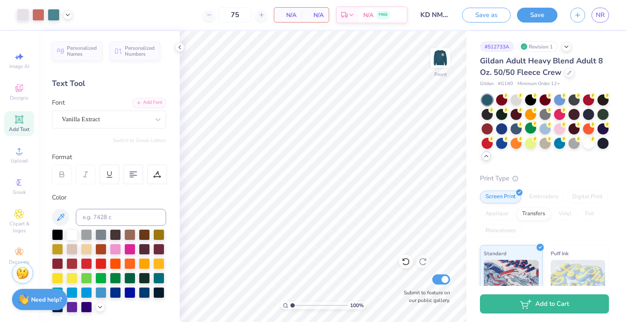
click at [437, 57] on img at bounding box center [440, 57] width 17 height 17
click at [288, 13] on span "N/A" at bounding box center [287, 15] width 17 height 9
click at [232, 7] on input "75" at bounding box center [234, 14] width 33 height 15
click at [235, 9] on input "75" at bounding box center [234, 14] width 33 height 15
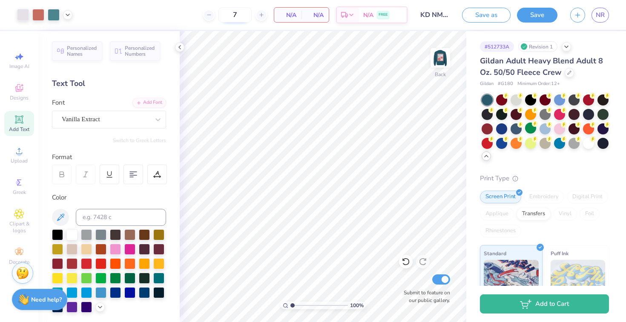
type input "75"
click at [51, 16] on div at bounding box center [54, 14] width 12 height 12
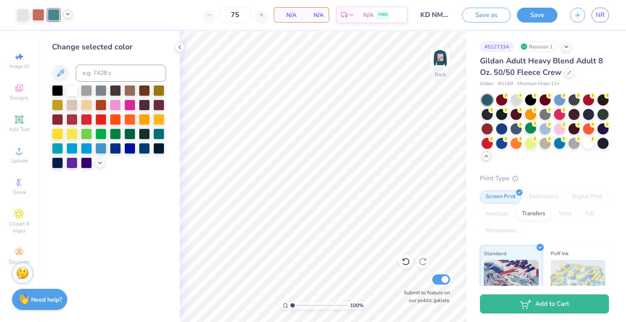
click at [66, 16] on icon at bounding box center [67, 14] width 7 height 7
click at [83, 102] on div at bounding box center [86, 104] width 11 height 11
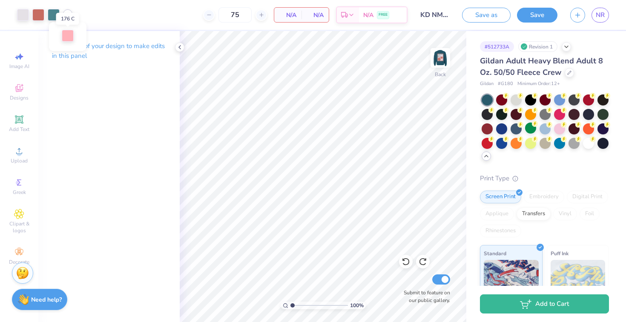
click at [68, 37] on div at bounding box center [68, 36] width 12 height 12
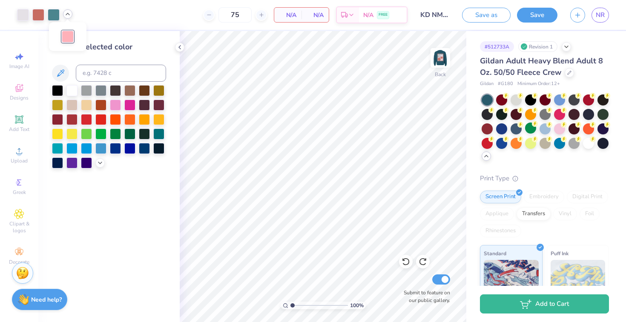
click at [115, 19] on div "75 N/A Per Item N/A Total Est. Delivery N/A FREE" at bounding box center [243, 15] width 329 height 30
click at [445, 66] on img at bounding box center [440, 58] width 34 height 34
click at [436, 63] on img at bounding box center [440, 58] width 34 height 34
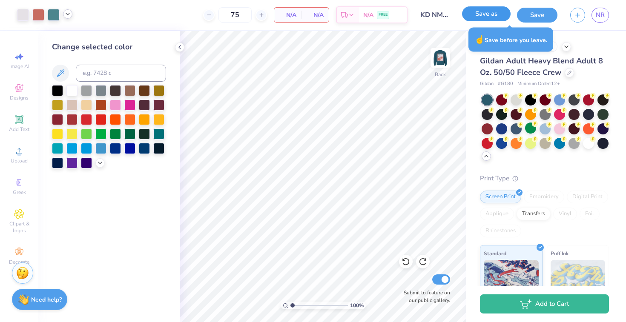
click at [483, 17] on button "Save as" at bounding box center [486, 13] width 49 height 15
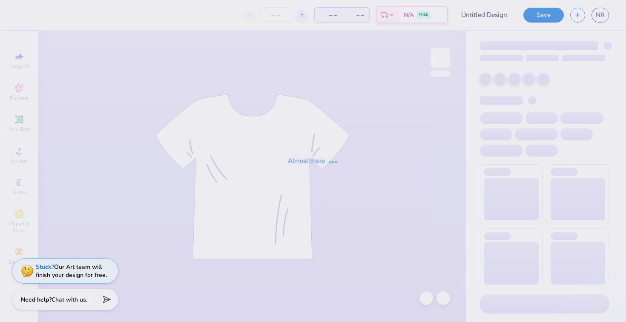
type input "KD NMR '25"
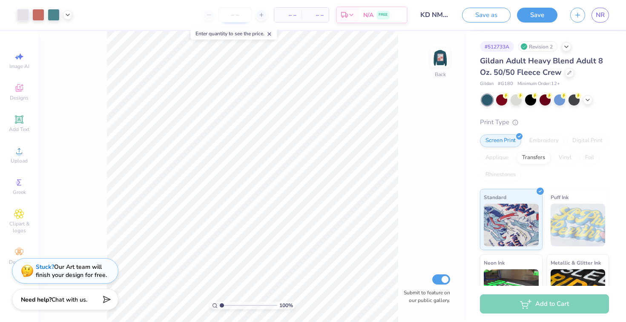
click at [229, 13] on input "number" at bounding box center [234, 14] width 33 height 15
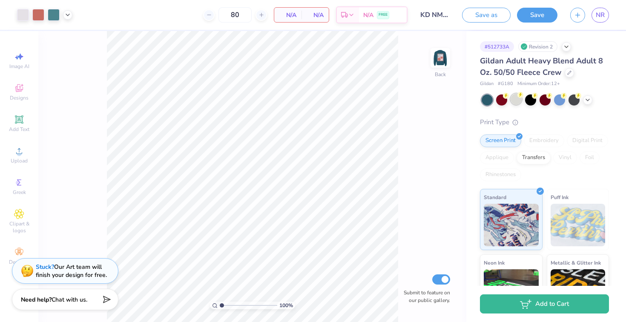
type input "80"
click at [514, 103] on div at bounding box center [515, 99] width 11 height 11
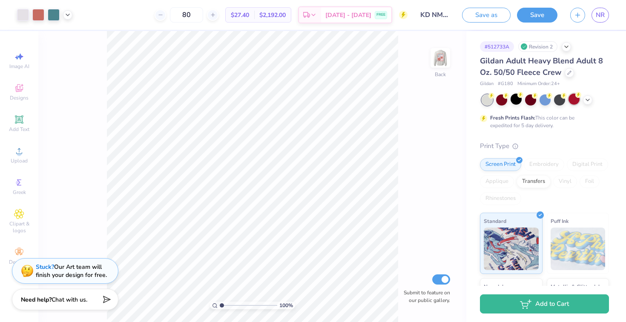
click at [580, 97] on icon at bounding box center [578, 95] width 6 height 6
click at [590, 100] on icon at bounding box center [587, 99] width 7 height 7
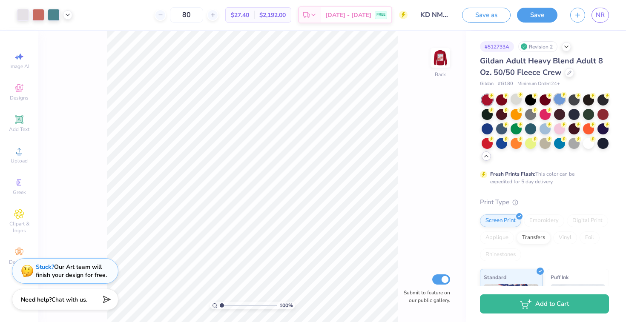
click at [557, 99] on div at bounding box center [559, 99] width 11 height 11
click at [430, 16] on input "KD NMR '25" at bounding box center [435, 14] width 42 height 17
click at [608, 18] on link "NR" at bounding box center [599, 15] width 17 height 15
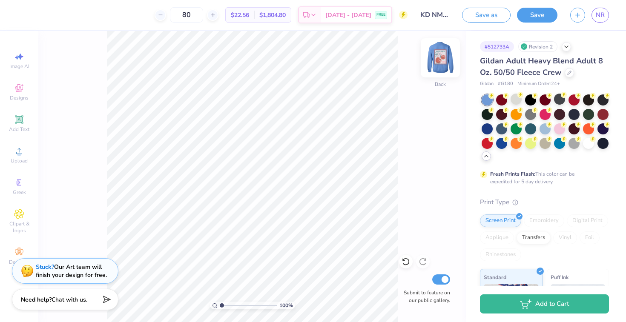
click at [444, 57] on img at bounding box center [440, 58] width 34 height 34
click at [442, 72] on img at bounding box center [440, 58] width 34 height 34
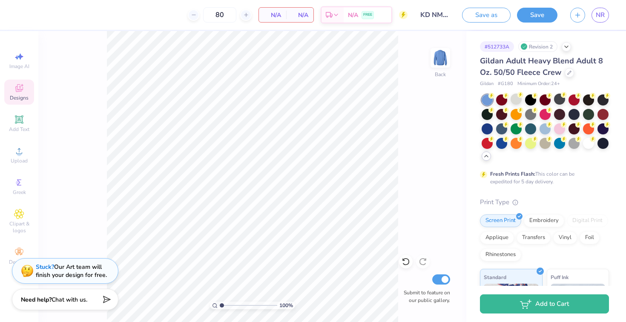
click at [23, 89] on icon at bounding box center [19, 88] width 8 height 8
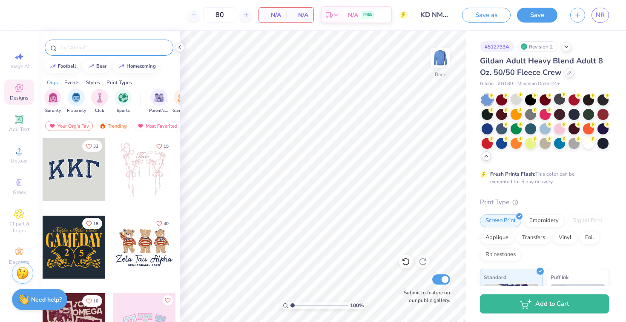
click at [67, 48] on input "text" at bounding box center [113, 47] width 109 height 9
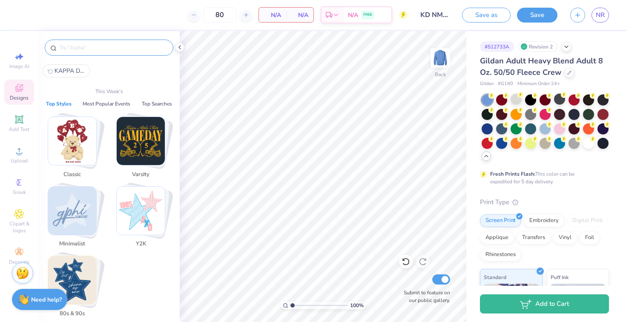
click at [72, 71] on span "KAPPA DELTA" at bounding box center [69, 71] width 31 height 8
type input "KAPPA DELTA"
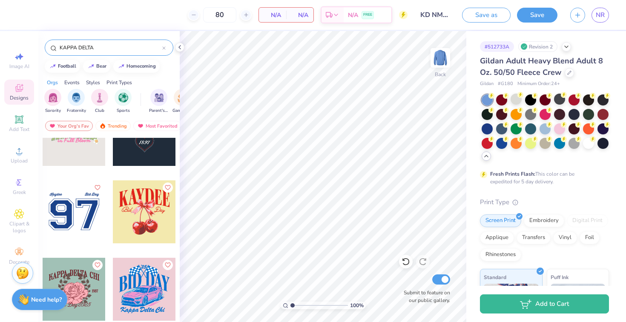
scroll to position [1511, 0]
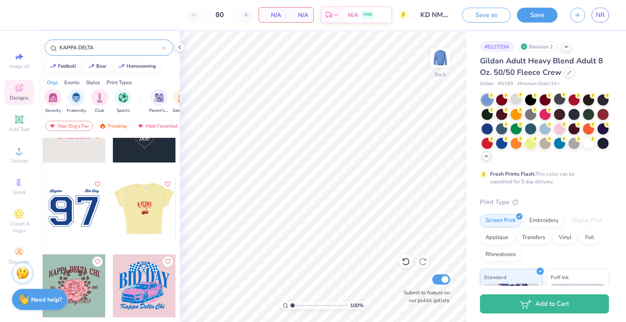
click at [133, 212] on div at bounding box center [144, 208] width 189 height 63
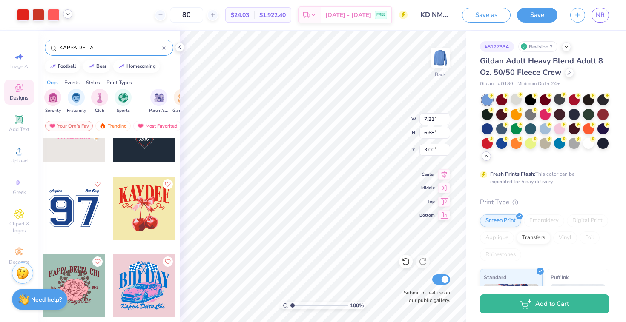
click at [70, 17] on icon at bounding box center [67, 14] width 7 height 7
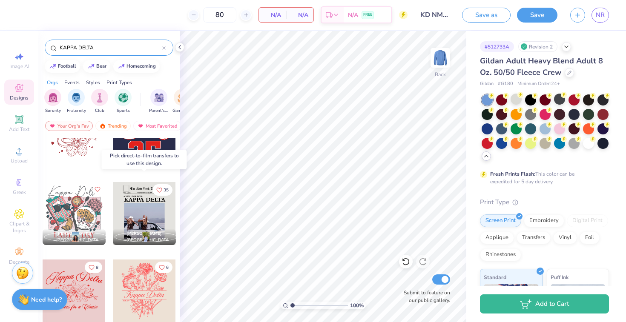
scroll to position [3763, 0]
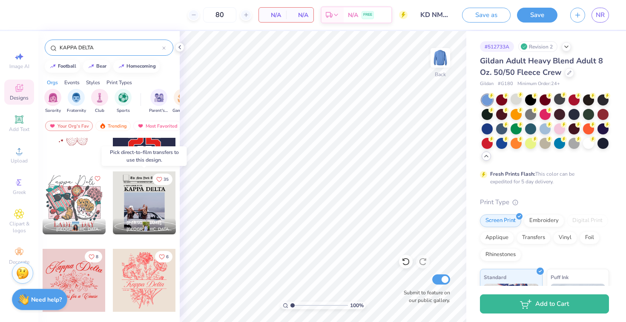
click at [127, 199] on div at bounding box center [144, 203] width 63 height 63
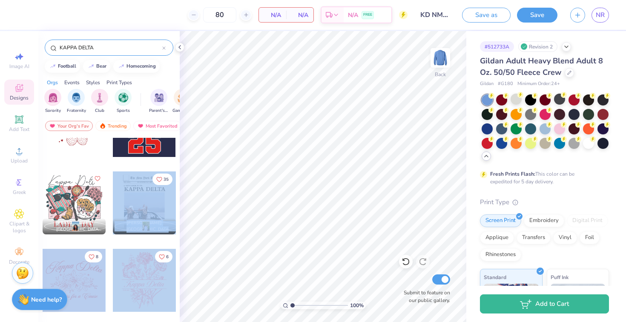
click at [191, 198] on div "80 N/A Per Item N/A Total Est. Delivery N/A FREE Design Title KD NMR '25 Save a…" at bounding box center [313, 161] width 626 height 322
click at [146, 196] on div at bounding box center [144, 203] width 63 height 63
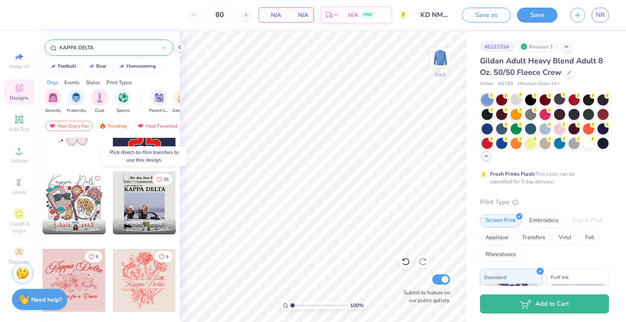
click at [133, 194] on div at bounding box center [144, 203] width 63 height 63
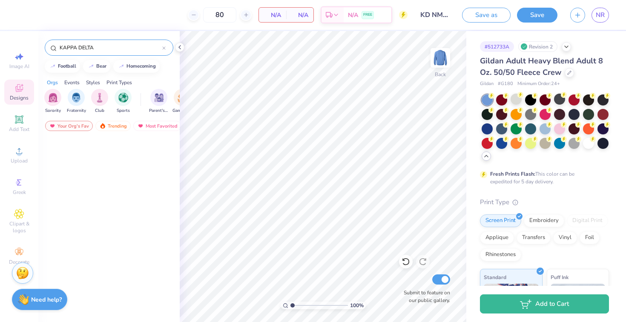
scroll to position [0, 0]
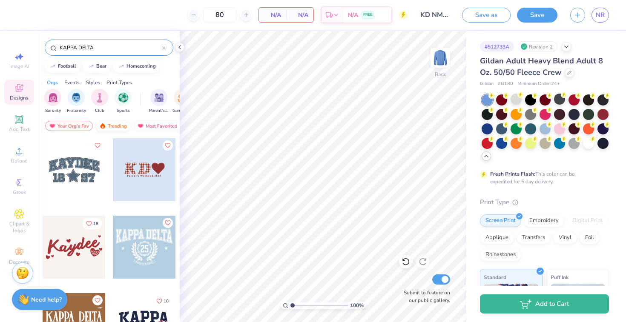
click at [117, 126] on div "Trending" at bounding box center [112, 126] width 35 height 10
click at [148, 127] on div "Most Favorited" at bounding box center [157, 126] width 48 height 10
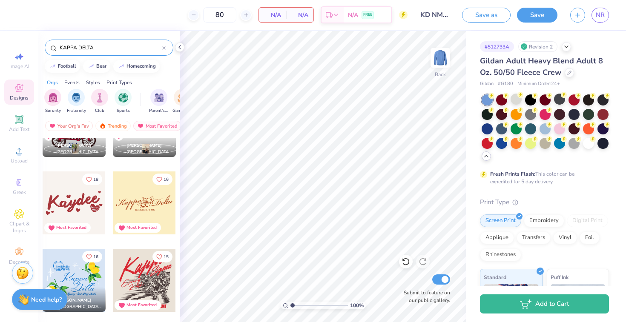
scroll to position [163, 0]
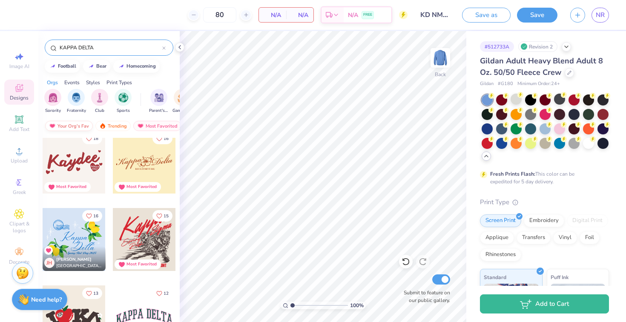
click at [80, 124] on div "Your Org's Fav" at bounding box center [69, 126] width 48 height 10
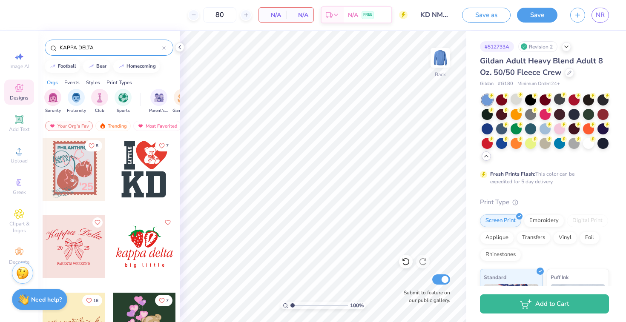
scroll to position [529, 0]
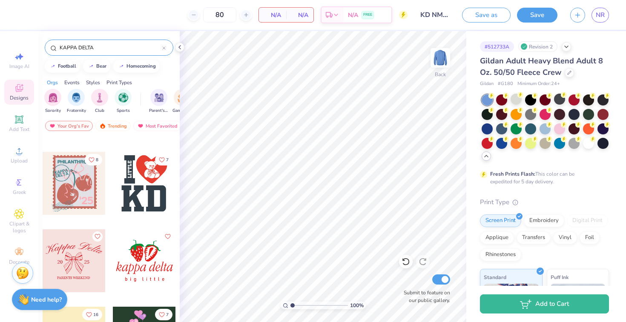
click at [572, 75] on div "Gildan Adult Heavy Blend Adult 8 Oz. 50/50 Fleece Crew" at bounding box center [544, 66] width 129 height 23
click at [567, 71] on icon at bounding box center [569, 72] width 4 height 4
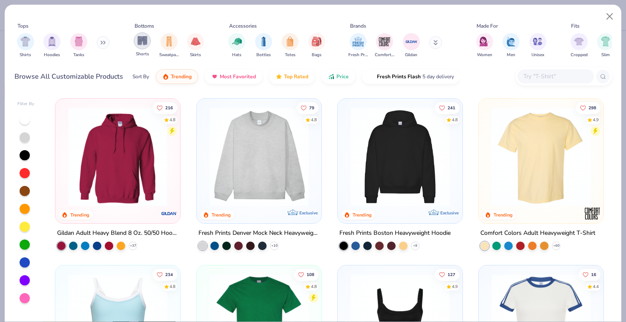
click at [140, 38] on img "filter for Shorts" at bounding box center [142, 41] width 10 height 10
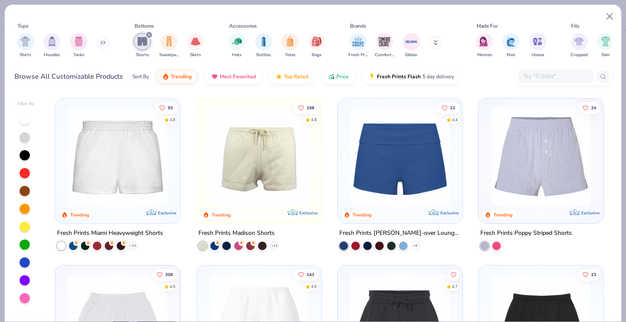
click at [102, 41] on button at bounding box center [103, 42] width 13 height 13
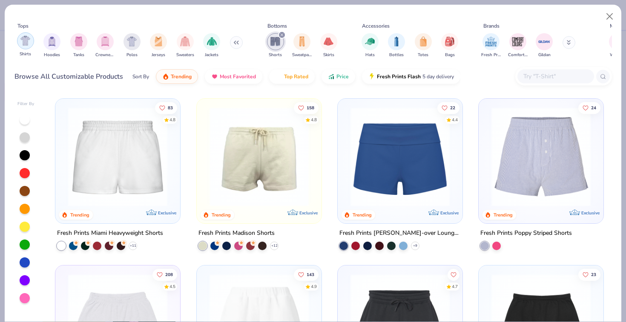
click at [20, 35] on div "filter for Shirts" at bounding box center [25, 40] width 17 height 17
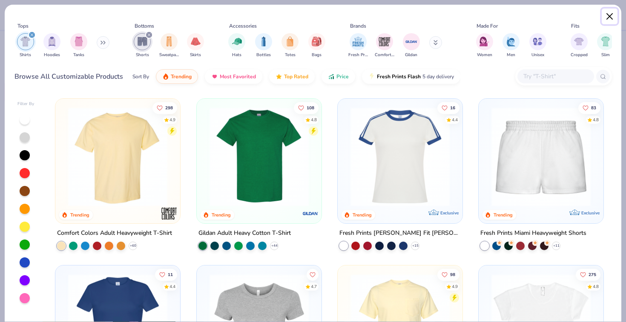
click at [611, 18] on button "Close" at bounding box center [610, 17] width 16 height 16
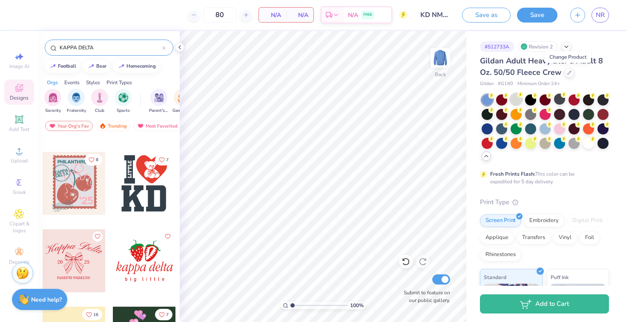
click at [513, 98] on div at bounding box center [515, 99] width 11 height 11
click at [94, 179] on div at bounding box center [74, 183] width 63 height 63
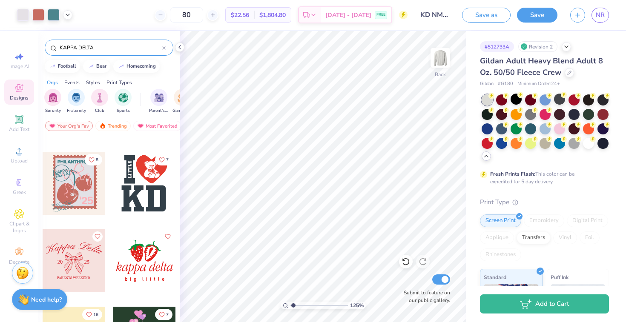
drag, startPoint x: 292, startPoint y: 306, endPoint x: 294, endPoint y: 311, distance: 5.5
type input "1.26"
click at [294, 309] on input "range" at bounding box center [318, 306] width 57 height 8
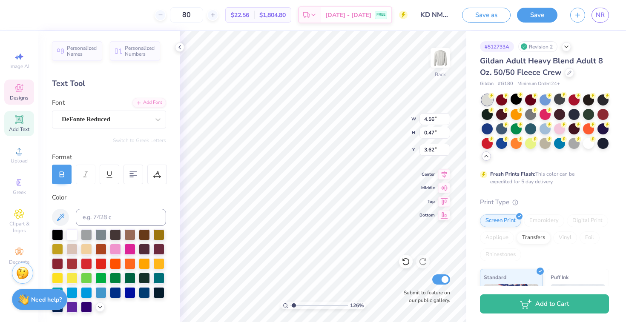
scroll to position [0, 0]
type input "2.18"
type input "3.35"
type input "1.74"
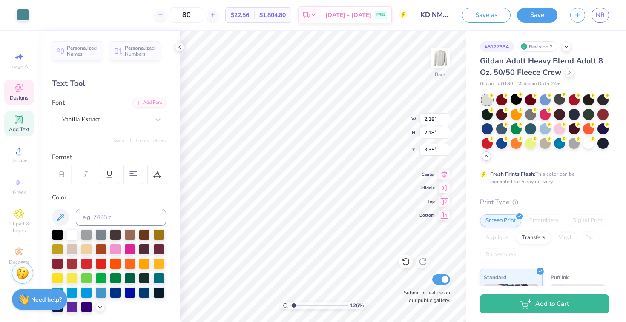
type input "0.71"
type input "3.85"
type input "1.67"
type input "0.72"
type input "4.20"
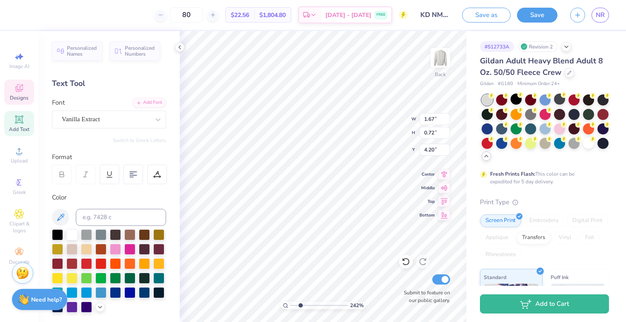
drag, startPoint x: 294, startPoint y: 306, endPoint x: 300, endPoint y: 306, distance: 5.6
type input "2.32"
click at [300, 306] on input "range" at bounding box center [318, 306] width 57 height 8
type input "4.44"
drag, startPoint x: 299, startPoint y: 307, endPoint x: 318, endPoint y: 307, distance: 18.7
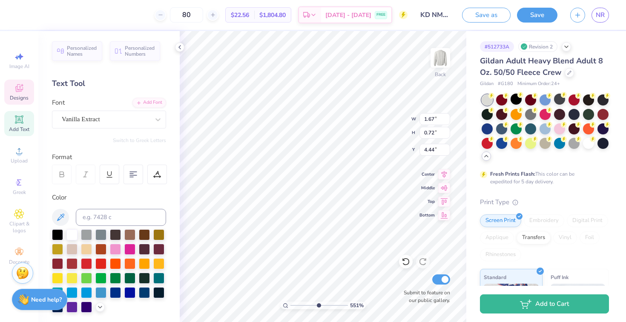
type input "5.51"
click at [318, 307] on input "range" at bounding box center [318, 306] width 57 height 8
type input "4.38"
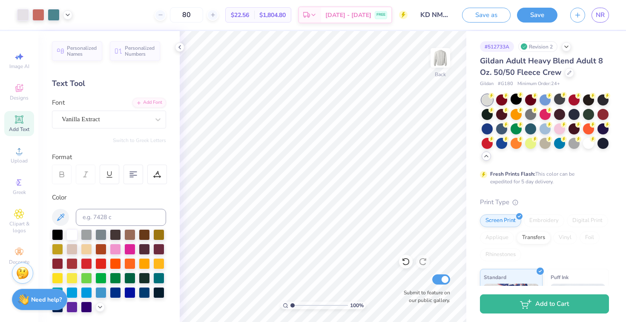
drag, startPoint x: 319, startPoint y: 305, endPoint x: 284, endPoint y: 306, distance: 35.8
type input "1"
click at [290, 306] on input "range" at bounding box center [318, 306] width 57 height 8
type input "2.47"
type input "2.46"
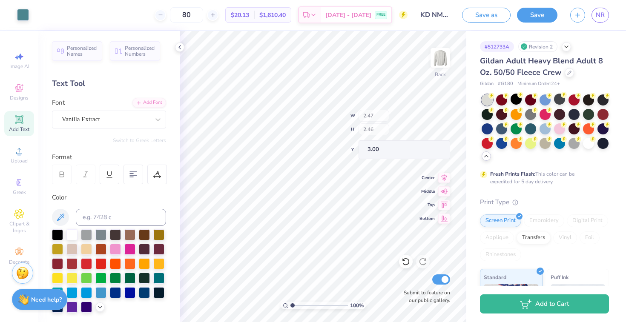
type input "3.00"
click at [436, 62] on img at bounding box center [440, 58] width 34 height 34
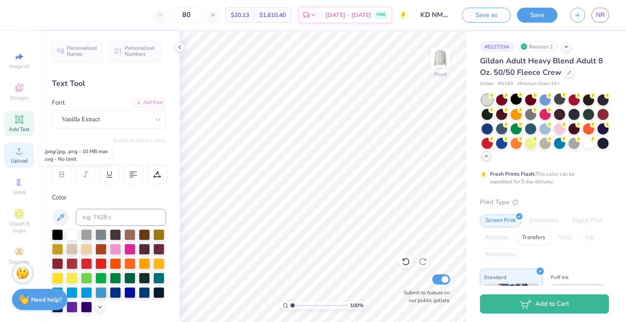
click at [15, 152] on icon at bounding box center [19, 151] width 10 height 10
click at [29, 105] on div "Image AI Designs Add Text Upload Greek Clipart & logos Decorate" at bounding box center [19, 158] width 30 height 221
click at [23, 93] on div "Designs" at bounding box center [19, 92] width 30 height 25
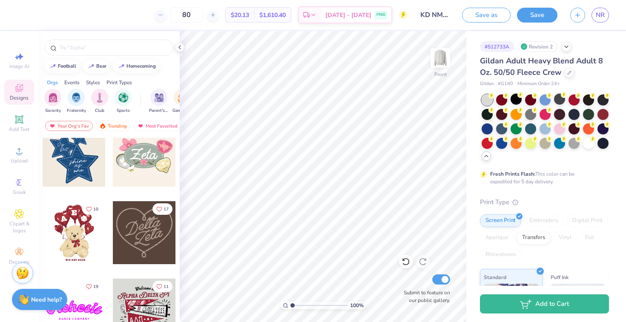
scroll to position [251, 0]
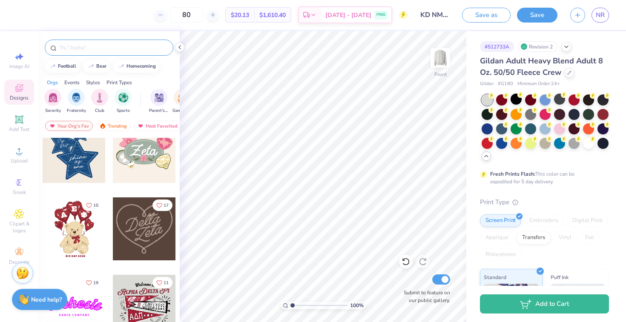
click at [64, 47] on input "text" at bounding box center [113, 47] width 109 height 9
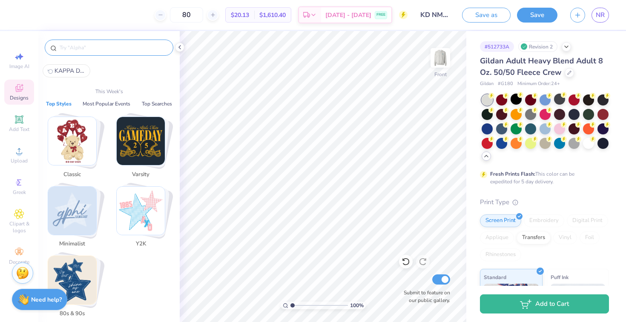
click at [65, 71] on span "KAPPA DELTA" at bounding box center [69, 71] width 31 height 8
type input "KAPPA DELTA"
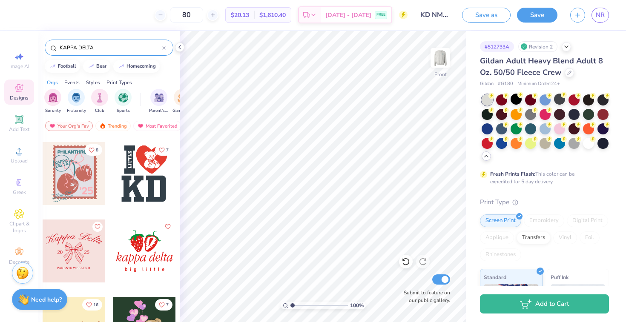
scroll to position [542, 0]
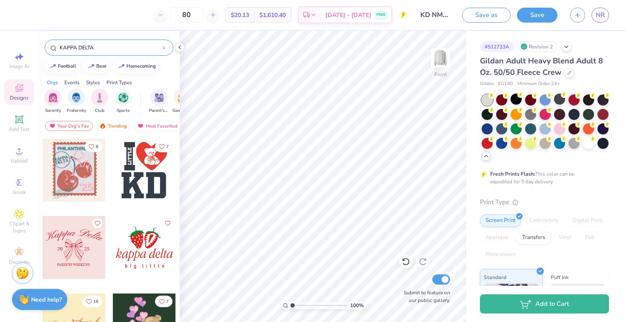
click at [75, 177] on div at bounding box center [74, 170] width 63 height 63
type input "9.59"
type input "12.02"
type input "13.34"
type input "16.71"
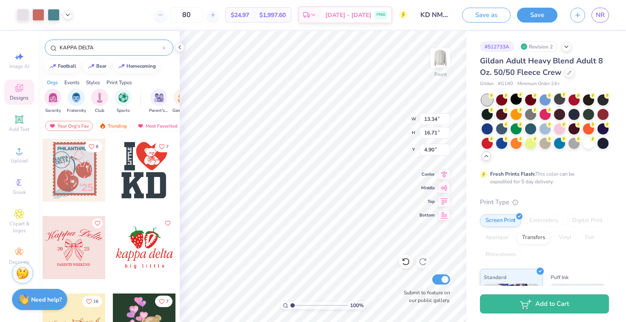
type input "4.90"
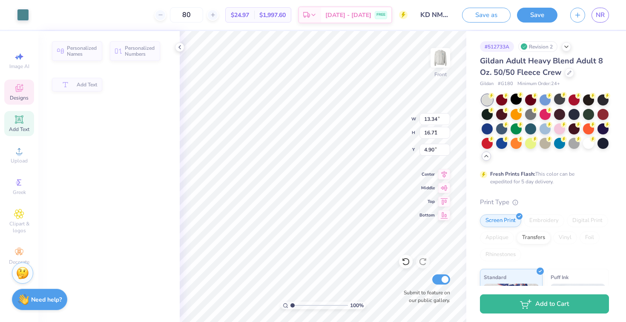
type input "10.50"
type input "1.09"
type input "6.32"
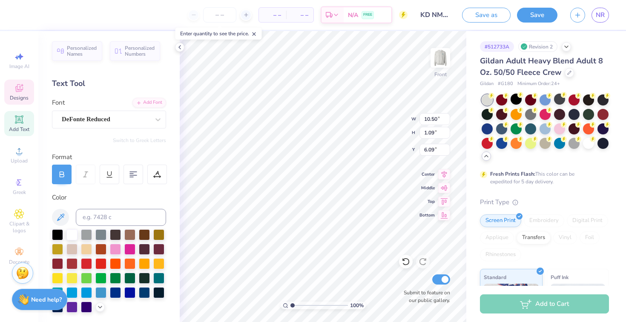
scroll to position [0, 0]
type textarea "KAPPA DELTA"
type textarea "s"
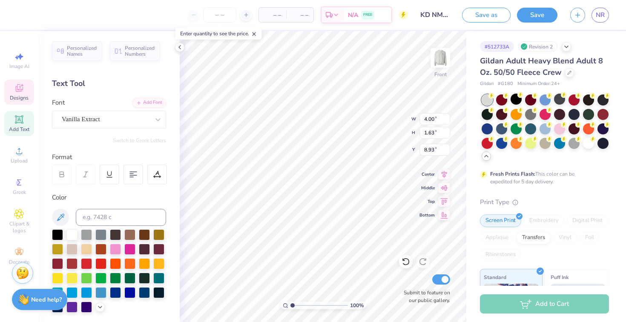
type textarea "SINCE"
type input "3.84"
type input "1.65"
type input "9.89"
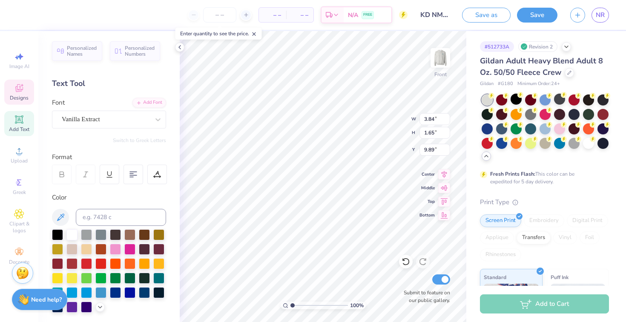
type textarea "1897"
type input "6.37"
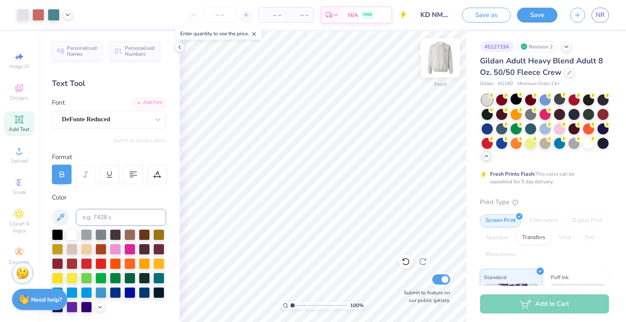
click at [438, 61] on img at bounding box center [440, 58] width 34 height 34
click at [439, 63] on img at bounding box center [440, 58] width 34 height 34
click at [437, 63] on img at bounding box center [440, 58] width 34 height 34
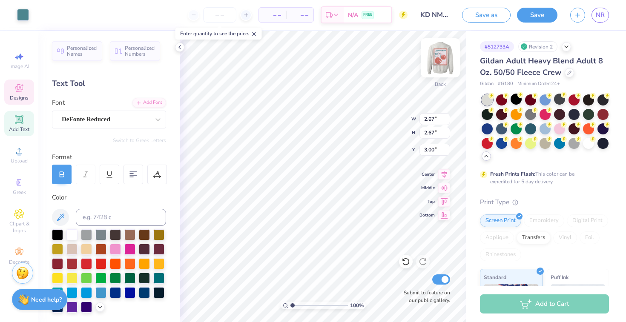
type input "2.67"
drag, startPoint x: 291, startPoint y: 305, endPoint x: 320, endPoint y: 302, distance: 28.6
type input "5.86"
click at [320, 303] on input "range" at bounding box center [318, 306] width 57 height 8
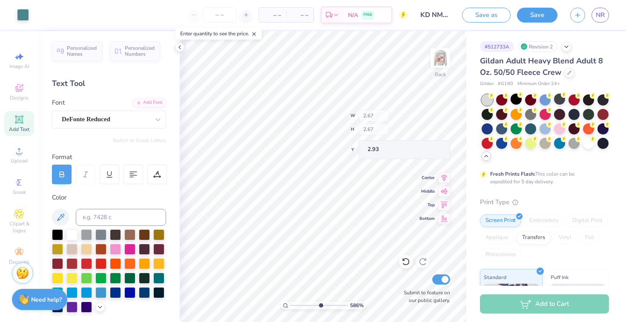
type input "2.93"
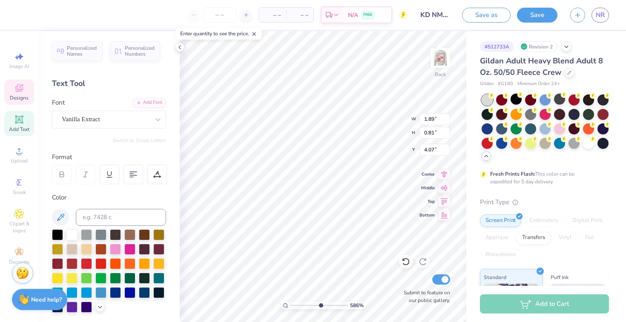
type input "4.07"
drag, startPoint x: 319, startPoint y: 305, endPoint x: 286, endPoint y: 301, distance: 33.1
click at [290, 302] on input "range" at bounding box center [318, 306] width 57 height 8
drag, startPoint x: 294, startPoint y: 305, endPoint x: 332, endPoint y: 305, distance: 38.7
type input "8.05"
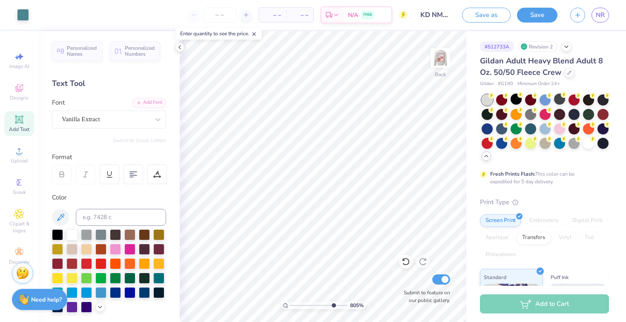
click at [332, 305] on input "range" at bounding box center [318, 306] width 57 height 8
type input "2.87"
drag, startPoint x: 333, startPoint y: 305, endPoint x: 271, endPoint y: 295, distance: 63.5
type input "1"
click at [290, 302] on input "range" at bounding box center [318, 306] width 57 height 8
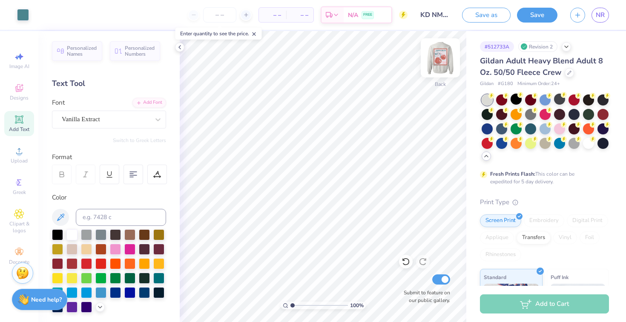
click at [438, 69] on img at bounding box center [440, 58] width 34 height 34
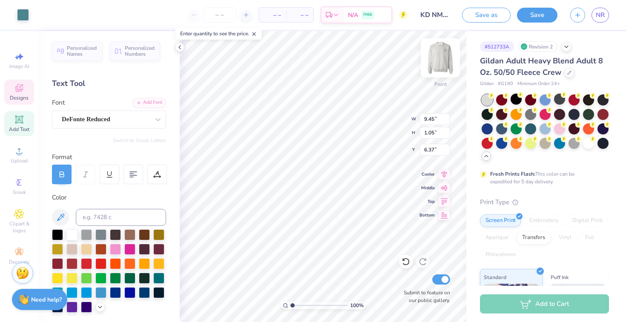
type input "6.39"
click at [442, 63] on img at bounding box center [440, 58] width 34 height 34
type input "3.00"
click at [443, 63] on img at bounding box center [440, 58] width 34 height 34
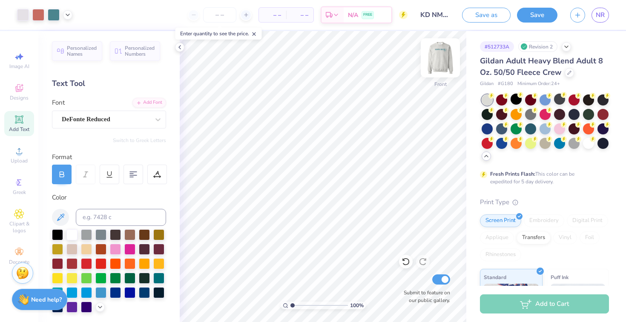
click at [440, 66] on img at bounding box center [440, 58] width 34 height 34
click at [225, 17] on input "number" at bounding box center [219, 14] width 33 height 15
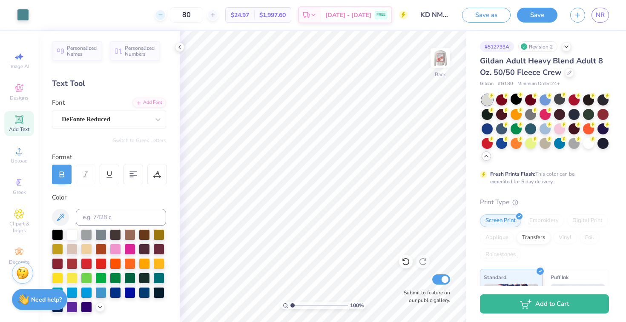
click at [163, 14] on icon at bounding box center [161, 15] width 6 height 6
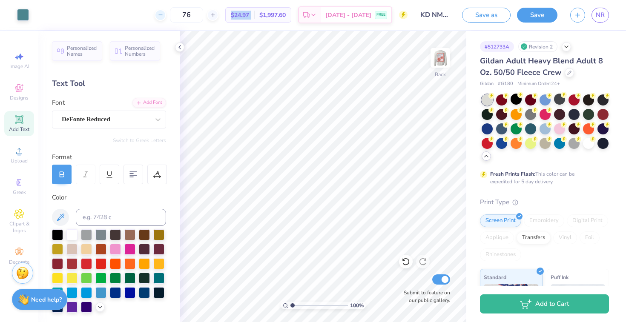
type input "75"
click at [530, 18] on button "Save" at bounding box center [537, 13] width 40 height 15
